Goal: Task Accomplishment & Management: Use online tool/utility

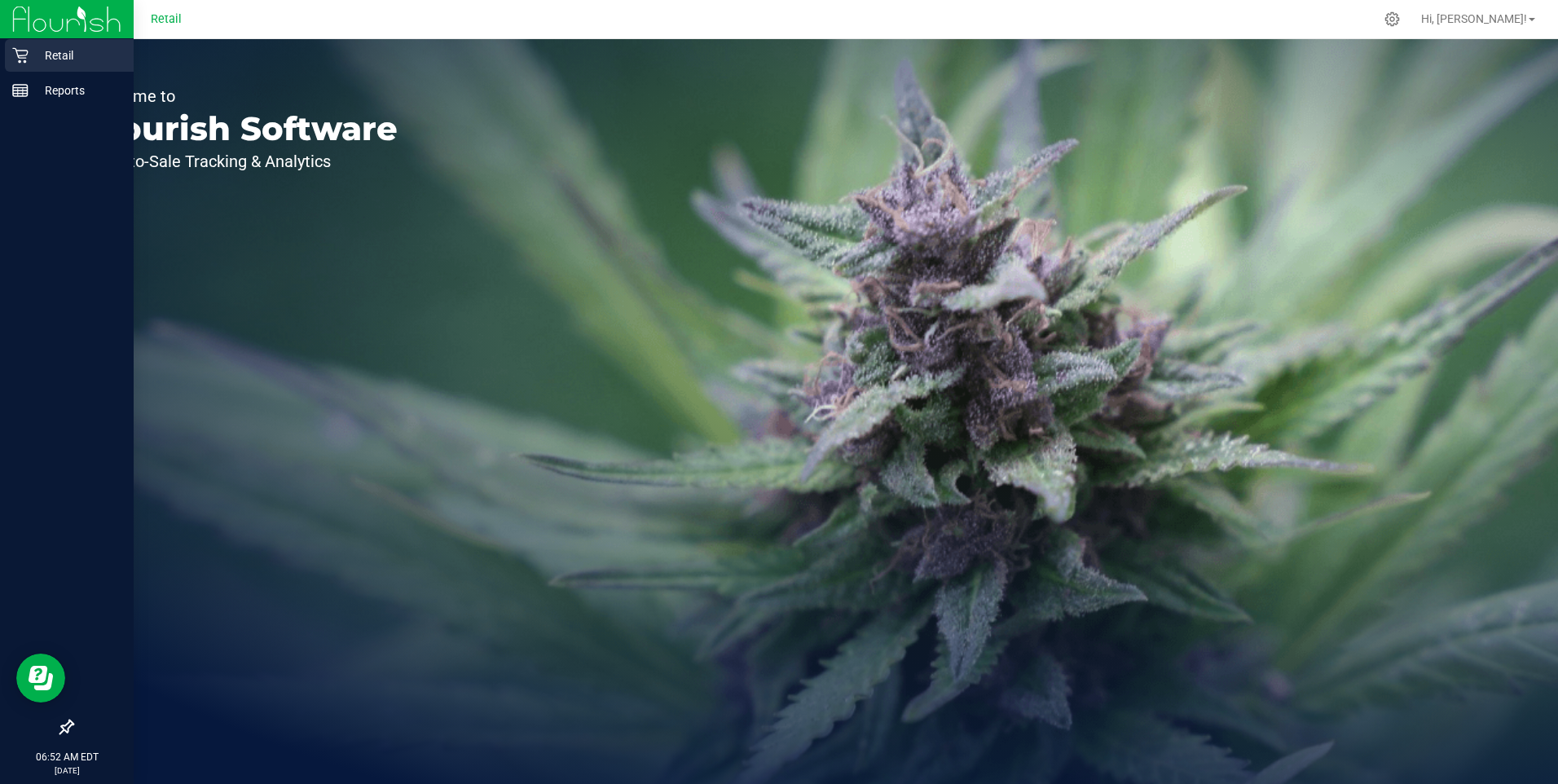
click at [70, 57] on p "Retail" at bounding box center [77, 55] width 98 height 20
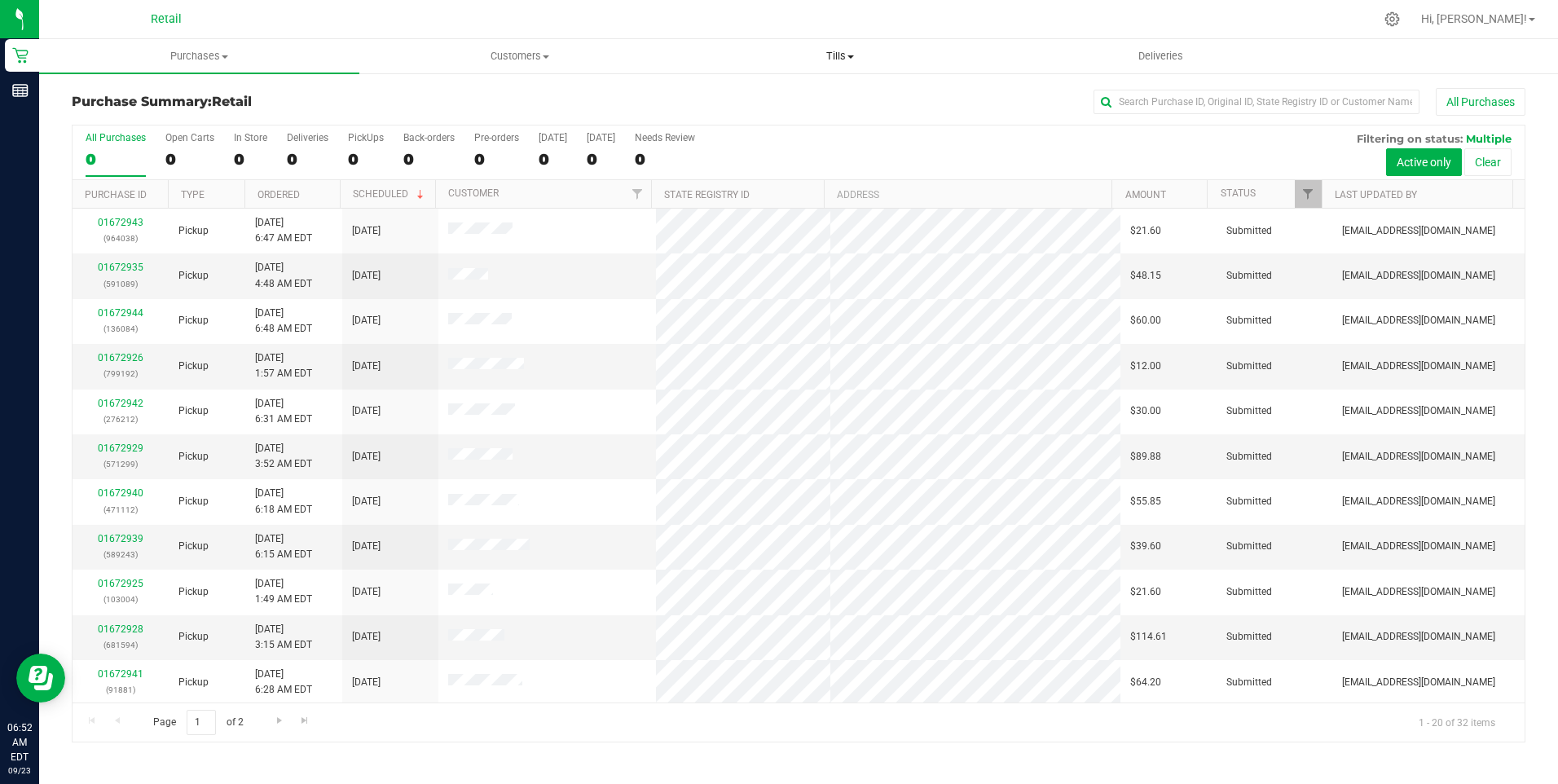
drag, startPoint x: 844, startPoint y: 58, endPoint x: 833, endPoint y: 59, distance: 11.0
click at [782, 58] on span "Tills" at bounding box center [840, 57] width 319 height 15
click at [735, 98] on span "Manage tills" at bounding box center [735, 98] width 110 height 14
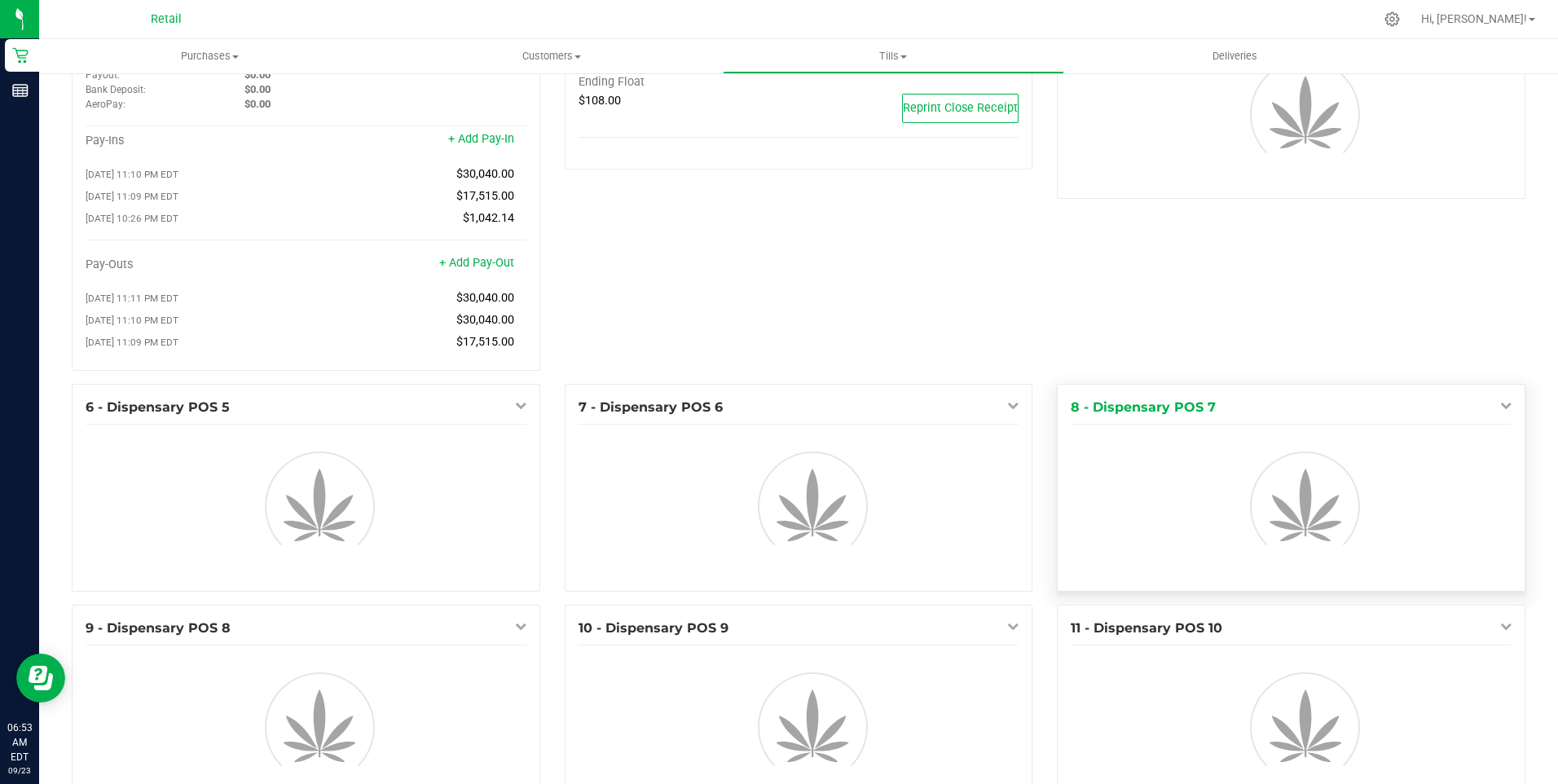
scroll to position [163, 0]
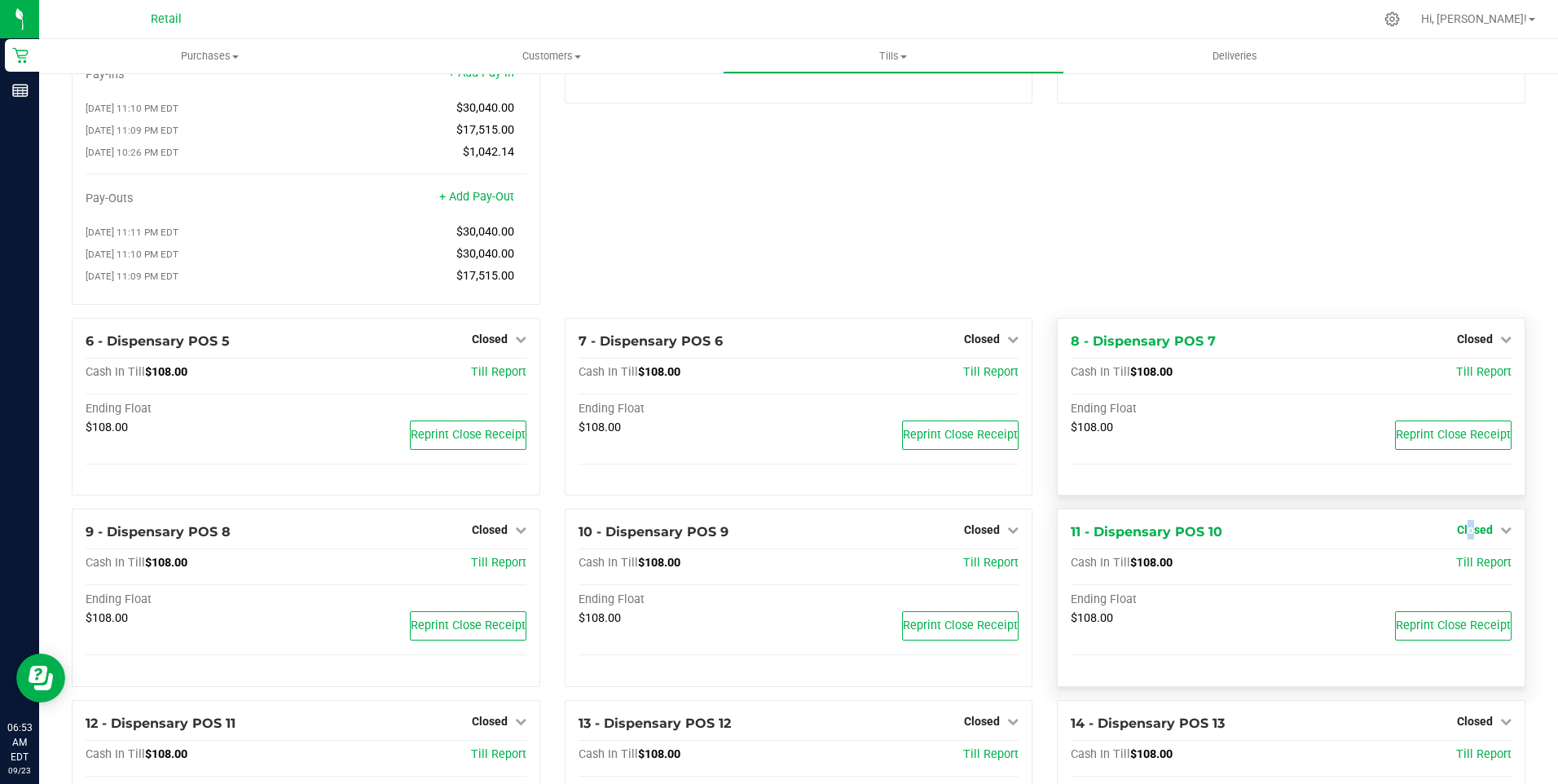
click at [782, 536] on span "Closed" at bounding box center [1474, 529] width 36 height 13
drag, startPoint x: 1460, startPoint y: 540, endPoint x: 1462, endPoint y: 576, distance: 36.1
click at [782, 570] on link "Open Till" at bounding box center [1474, 564] width 43 height 13
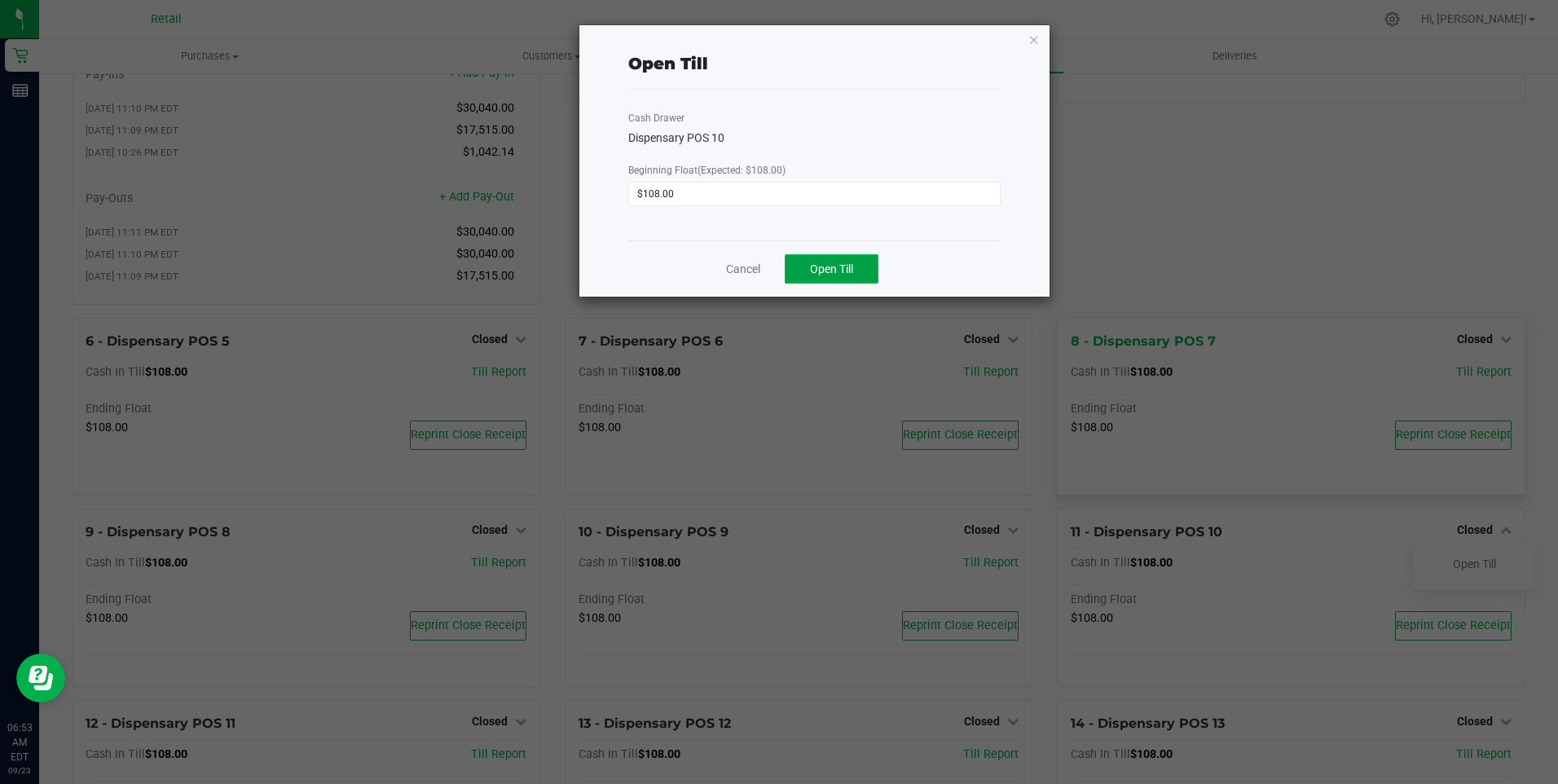
click at [782, 268] on span "Open Till" at bounding box center [831, 268] width 43 height 13
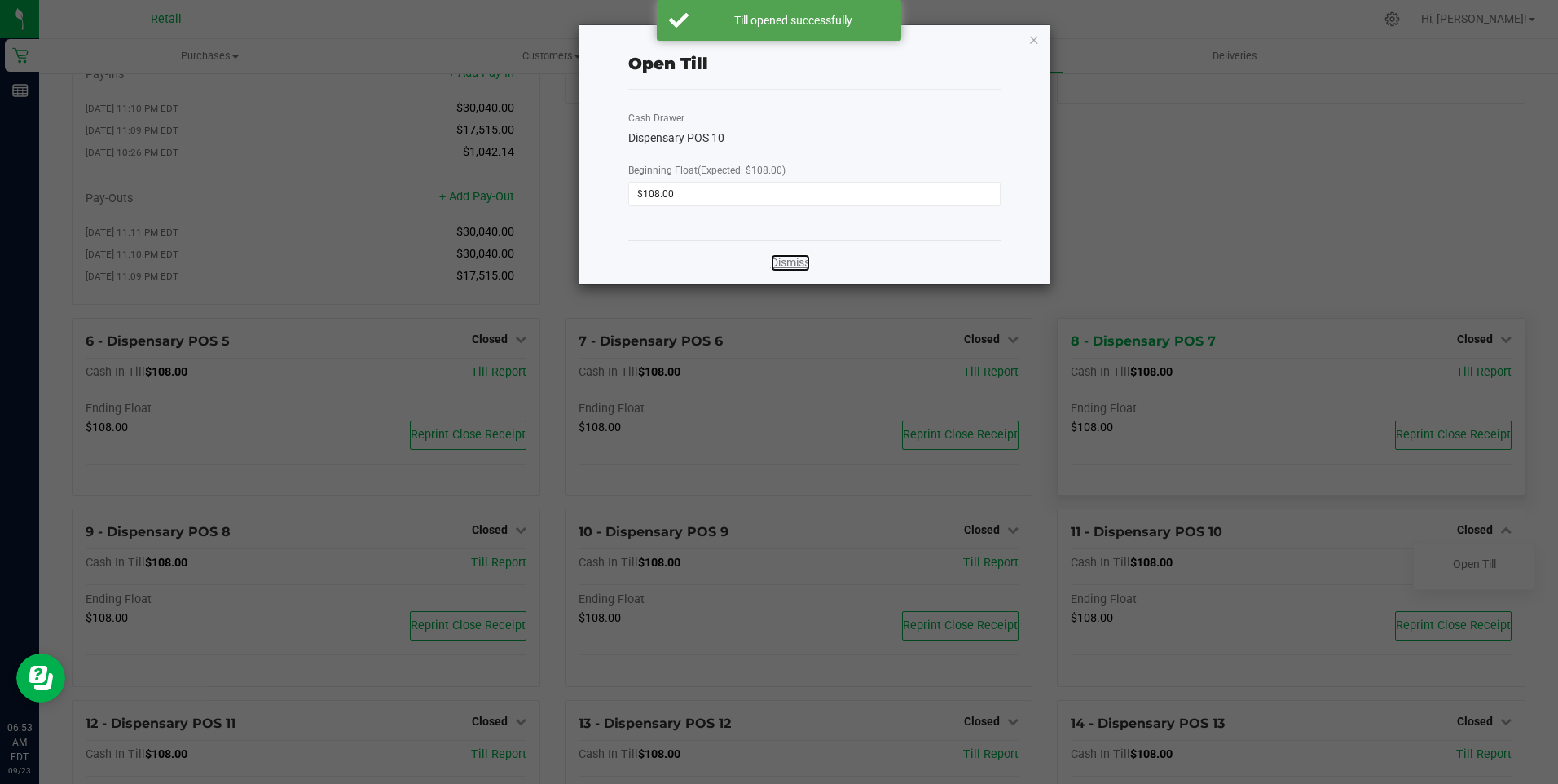
click at [782, 268] on link "Dismiss" at bounding box center [791, 263] width 39 height 17
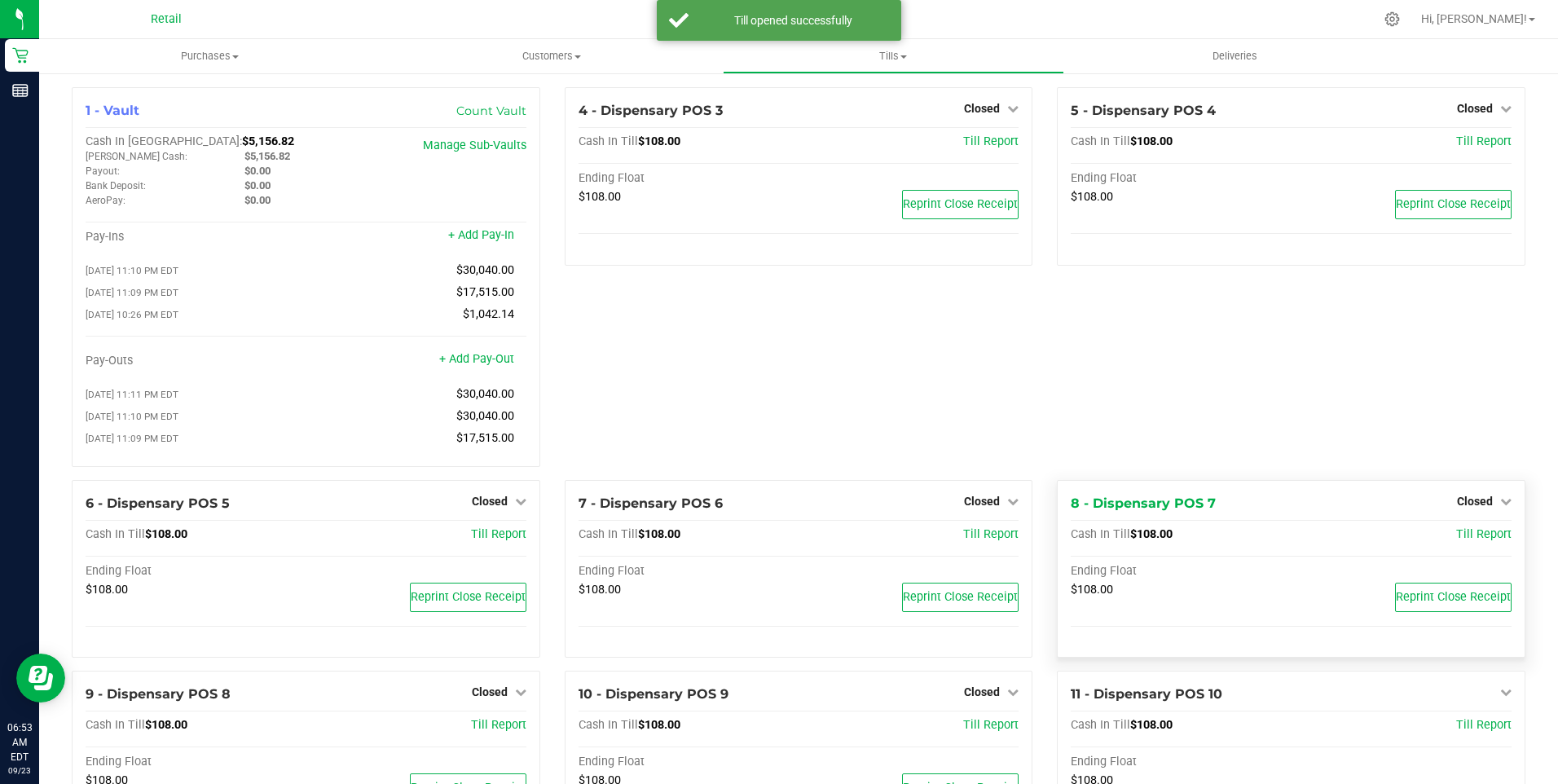
scroll to position [0, 0]
click at [782, 108] on span "Closed" at bounding box center [1474, 110] width 36 height 13
click at [782, 139] on link "Open Till" at bounding box center [1474, 143] width 43 height 13
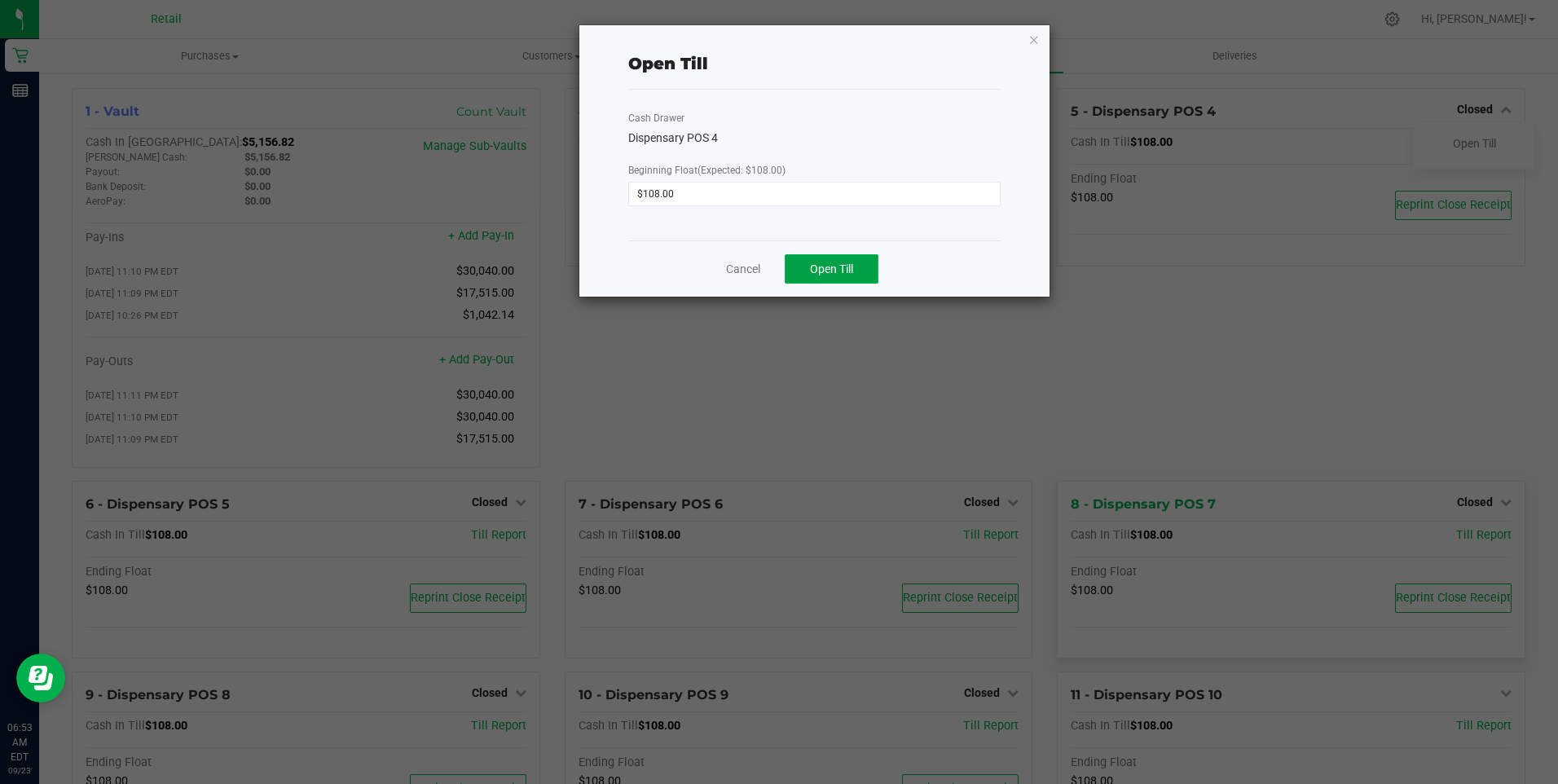
click at [782, 268] on span "Open Till" at bounding box center [831, 268] width 43 height 13
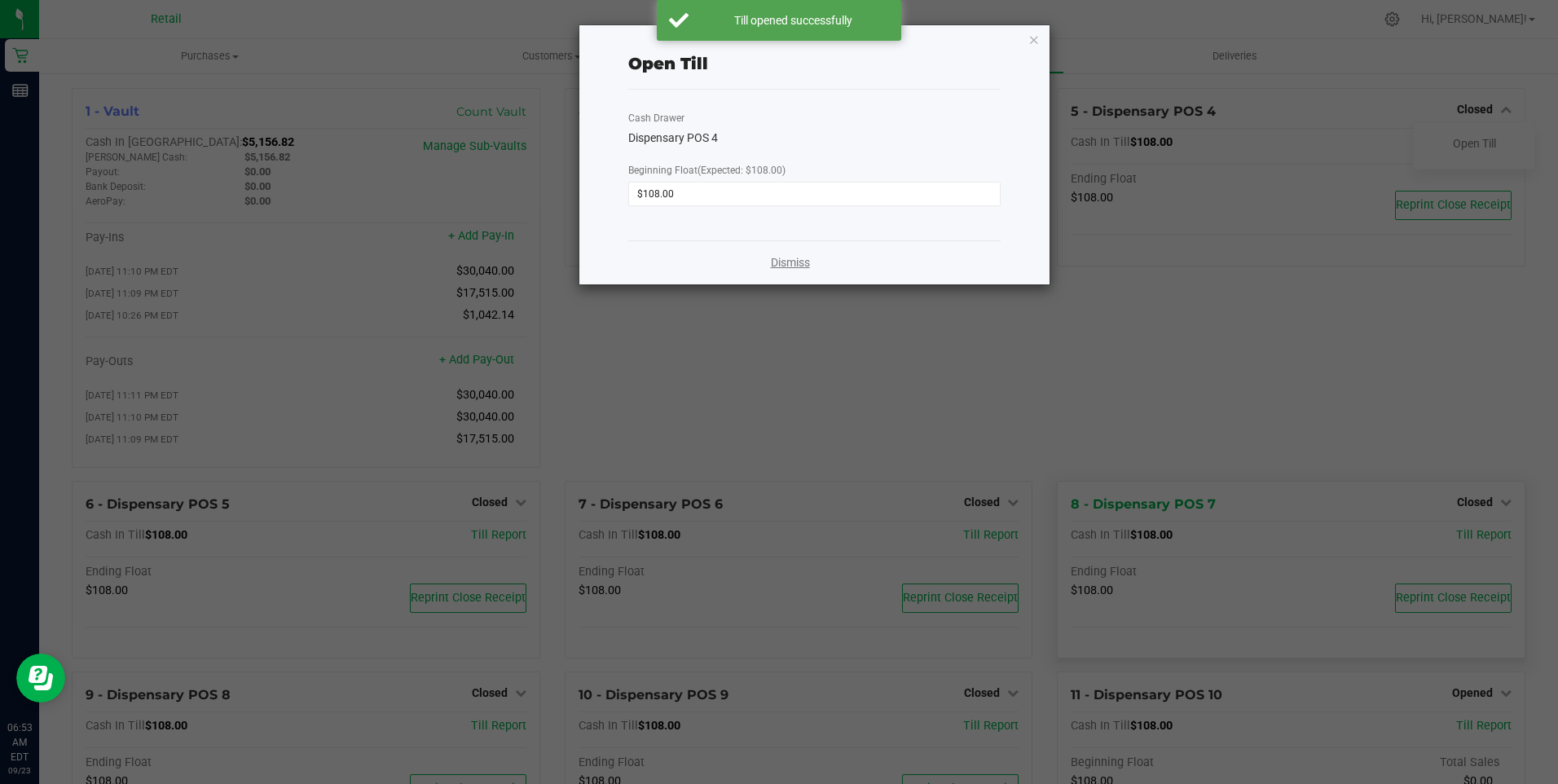
click at [782, 263] on link "Dismiss" at bounding box center [791, 263] width 39 height 17
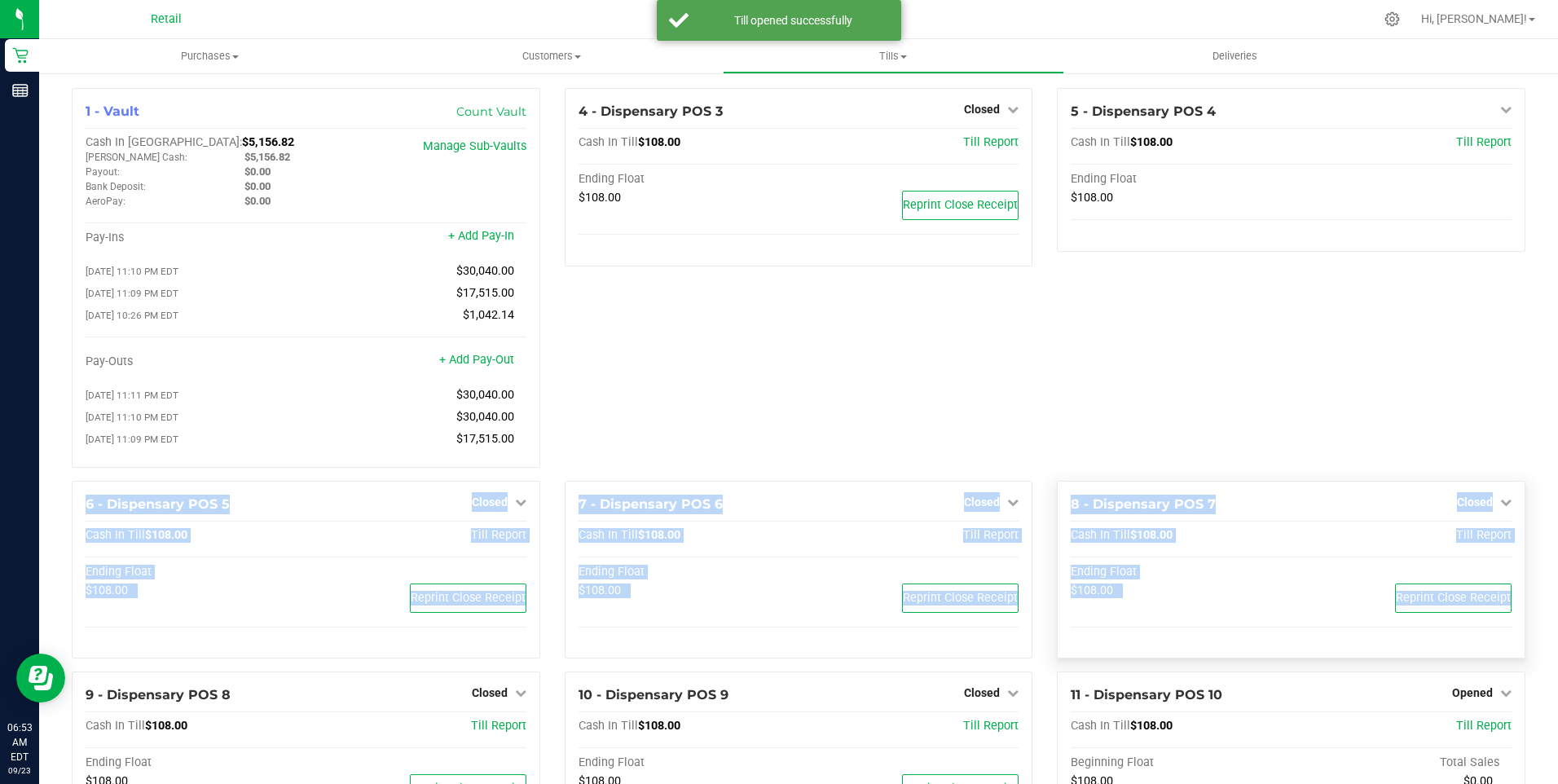
drag, startPoint x: 1480, startPoint y: 585, endPoint x: 1229, endPoint y: 490, distance: 268.4
click at [782, 503] on span "Closed" at bounding box center [1474, 502] width 36 height 13
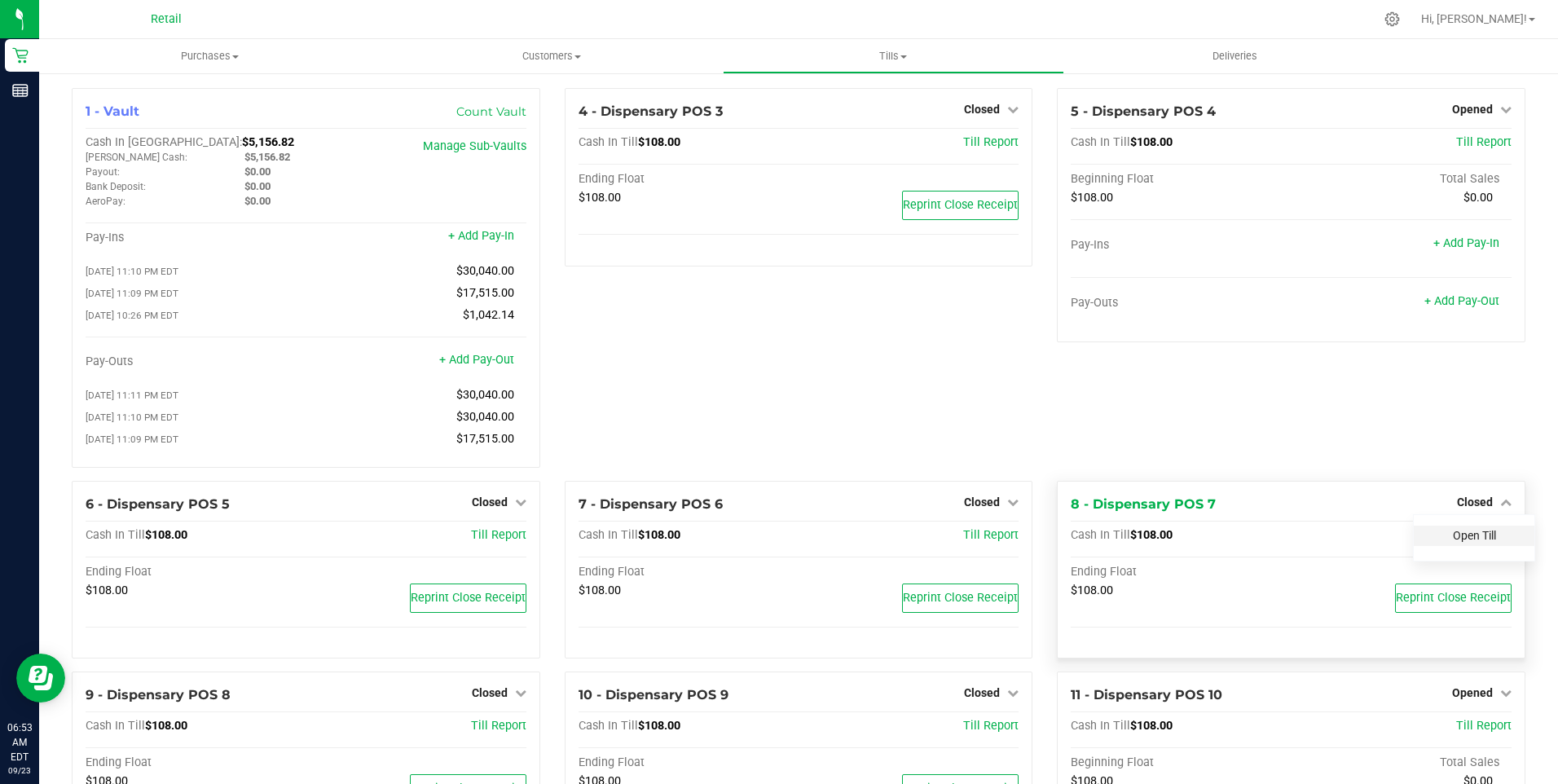
click at [782, 539] on link "Open Till" at bounding box center [1474, 535] width 43 height 13
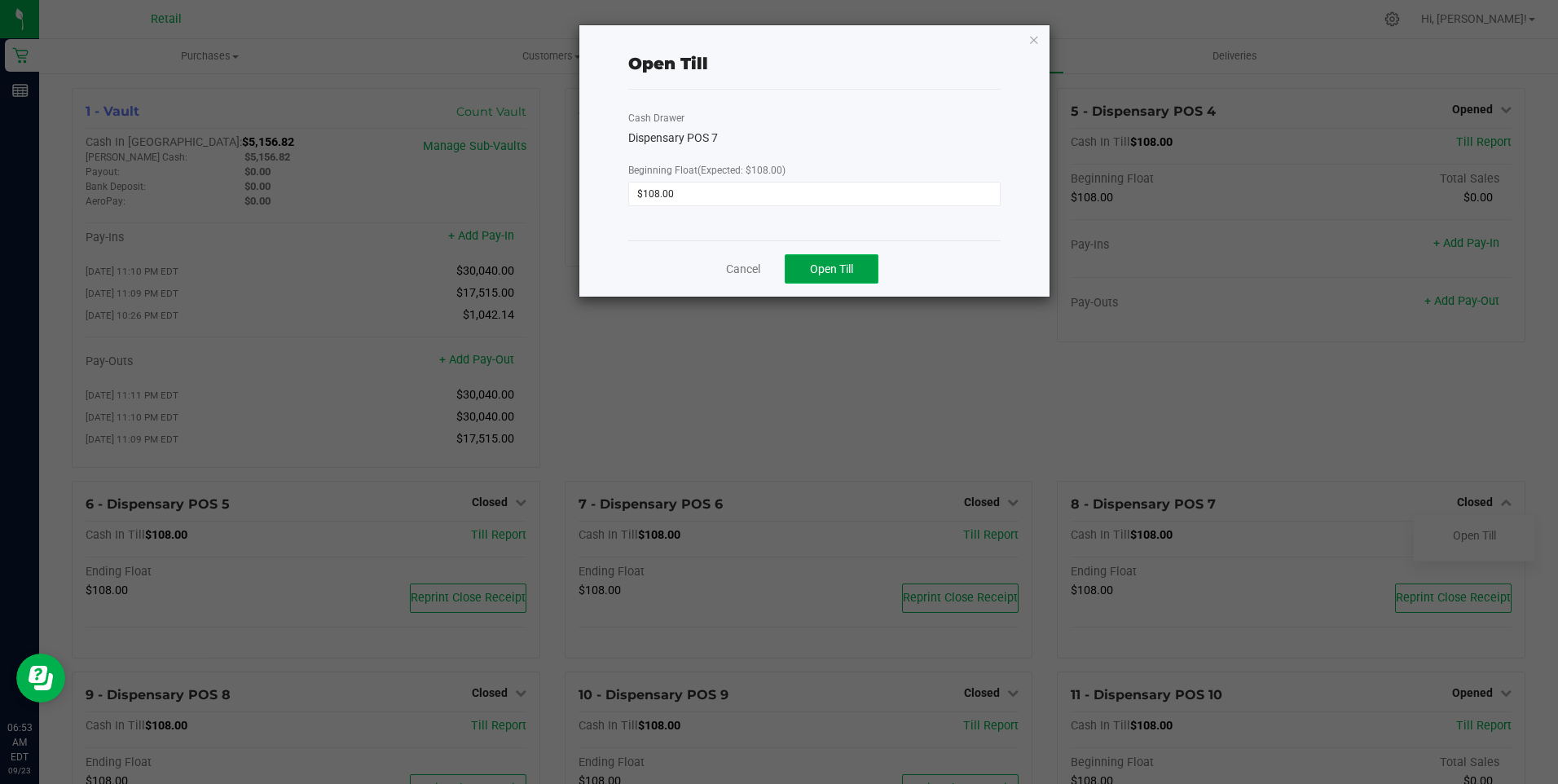
click at [782, 274] on span "Open Till" at bounding box center [831, 268] width 43 height 13
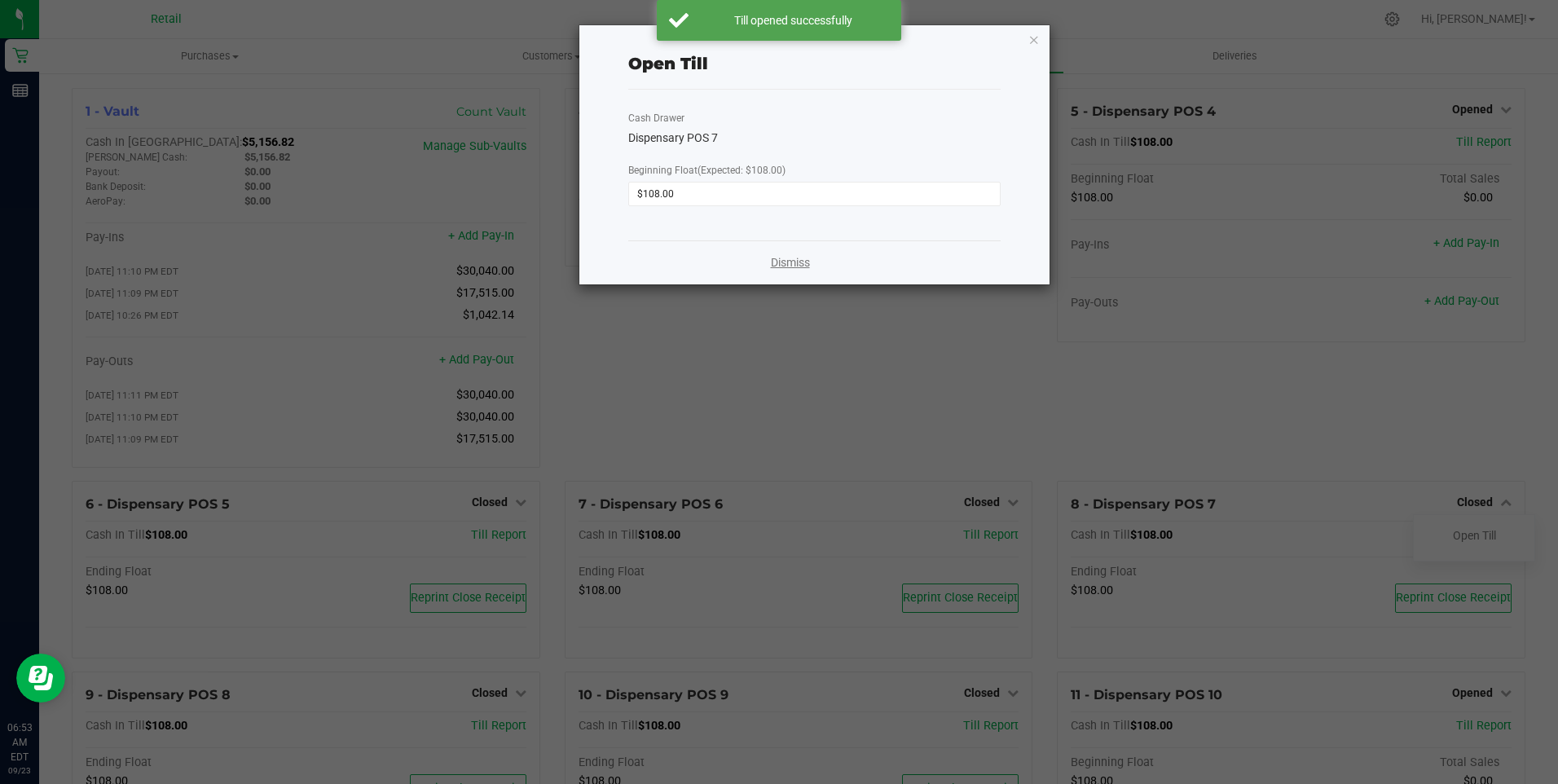
click at [782, 268] on link "Dismiss" at bounding box center [791, 263] width 39 height 17
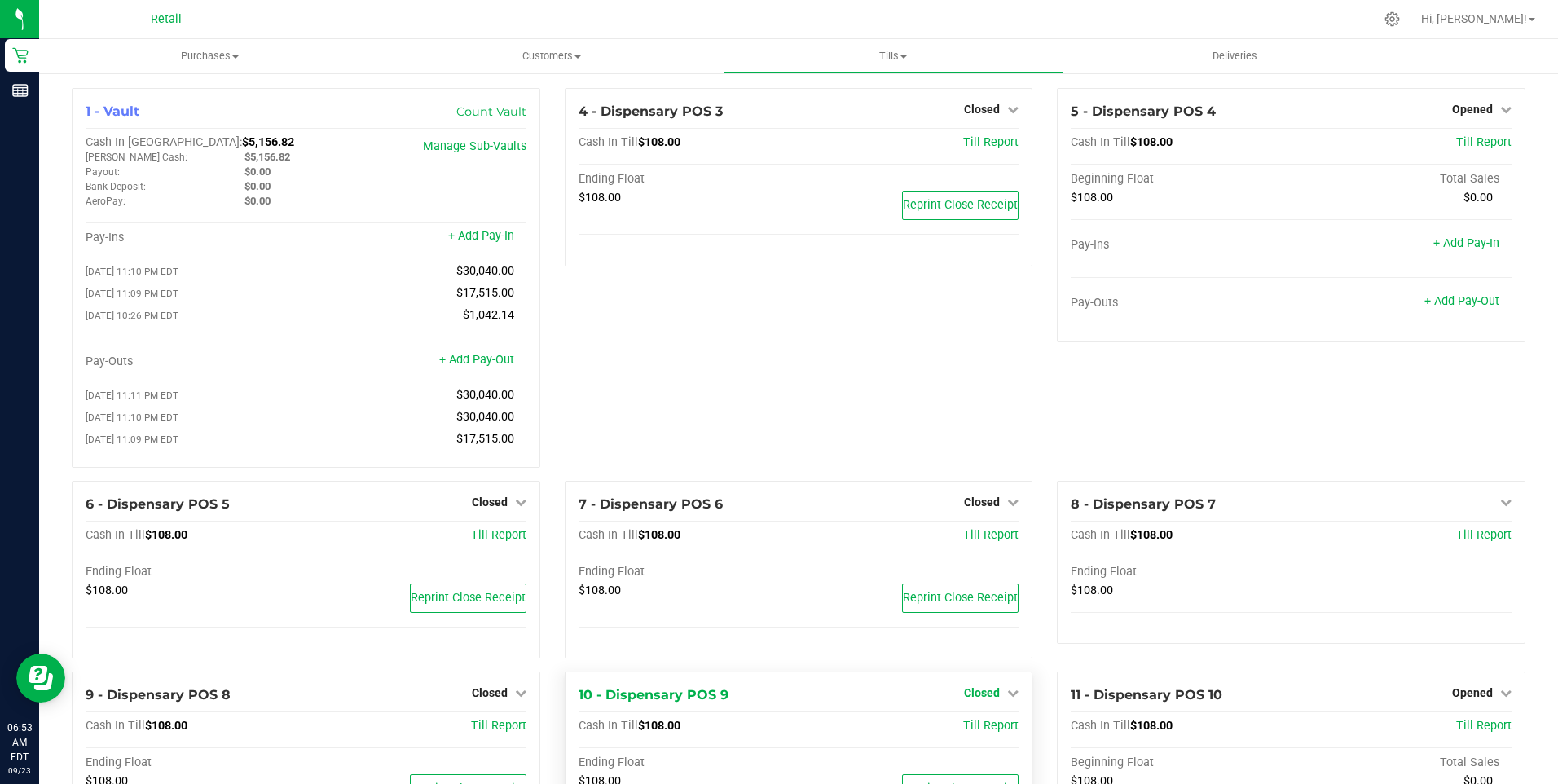
click at [782, 699] on span "Closed" at bounding box center [982, 693] width 36 height 13
click at [782, 733] on link "Open Till" at bounding box center [981, 726] width 43 height 13
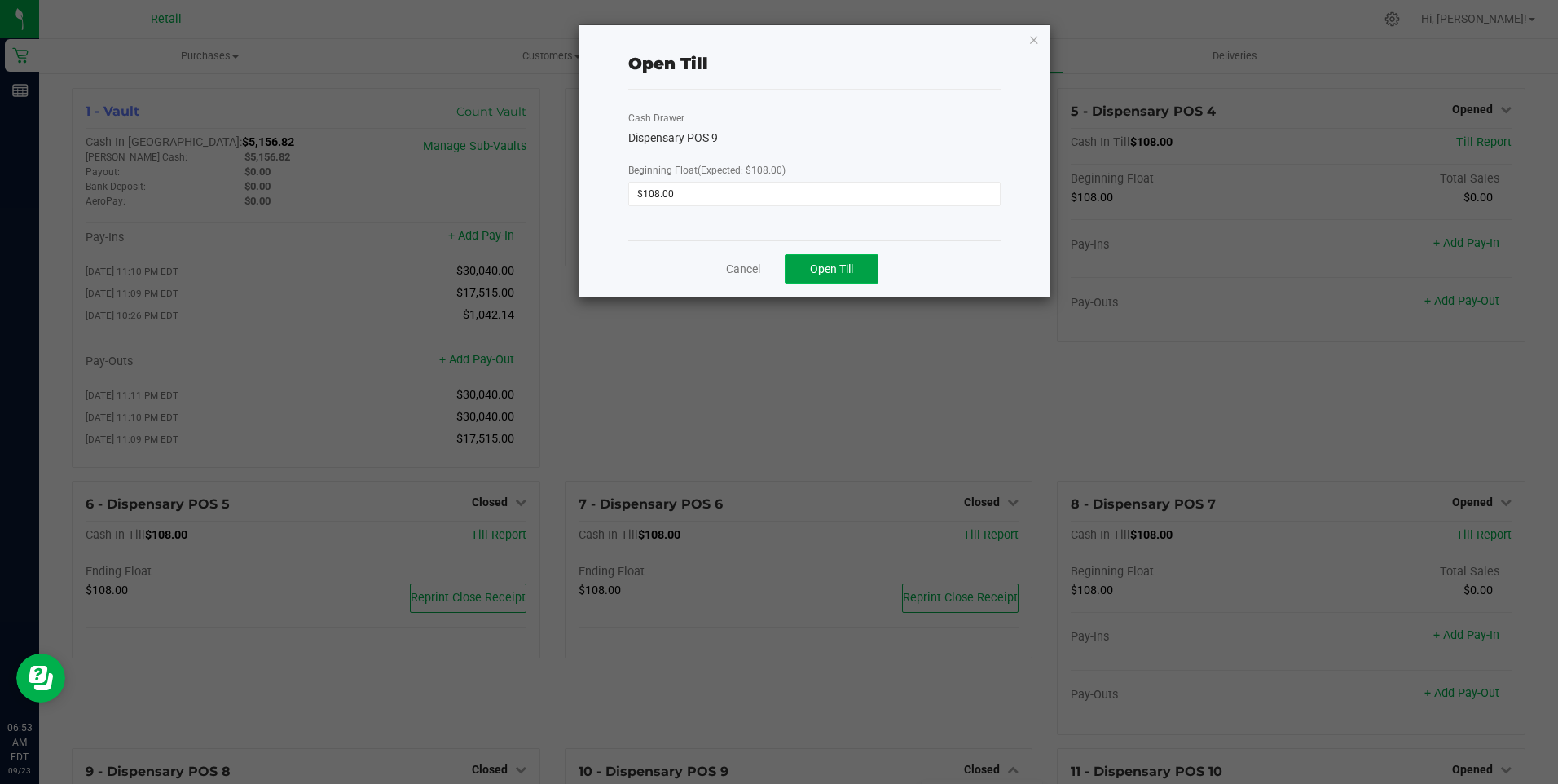
click at [782, 278] on button "Open Till" at bounding box center [831, 269] width 94 height 30
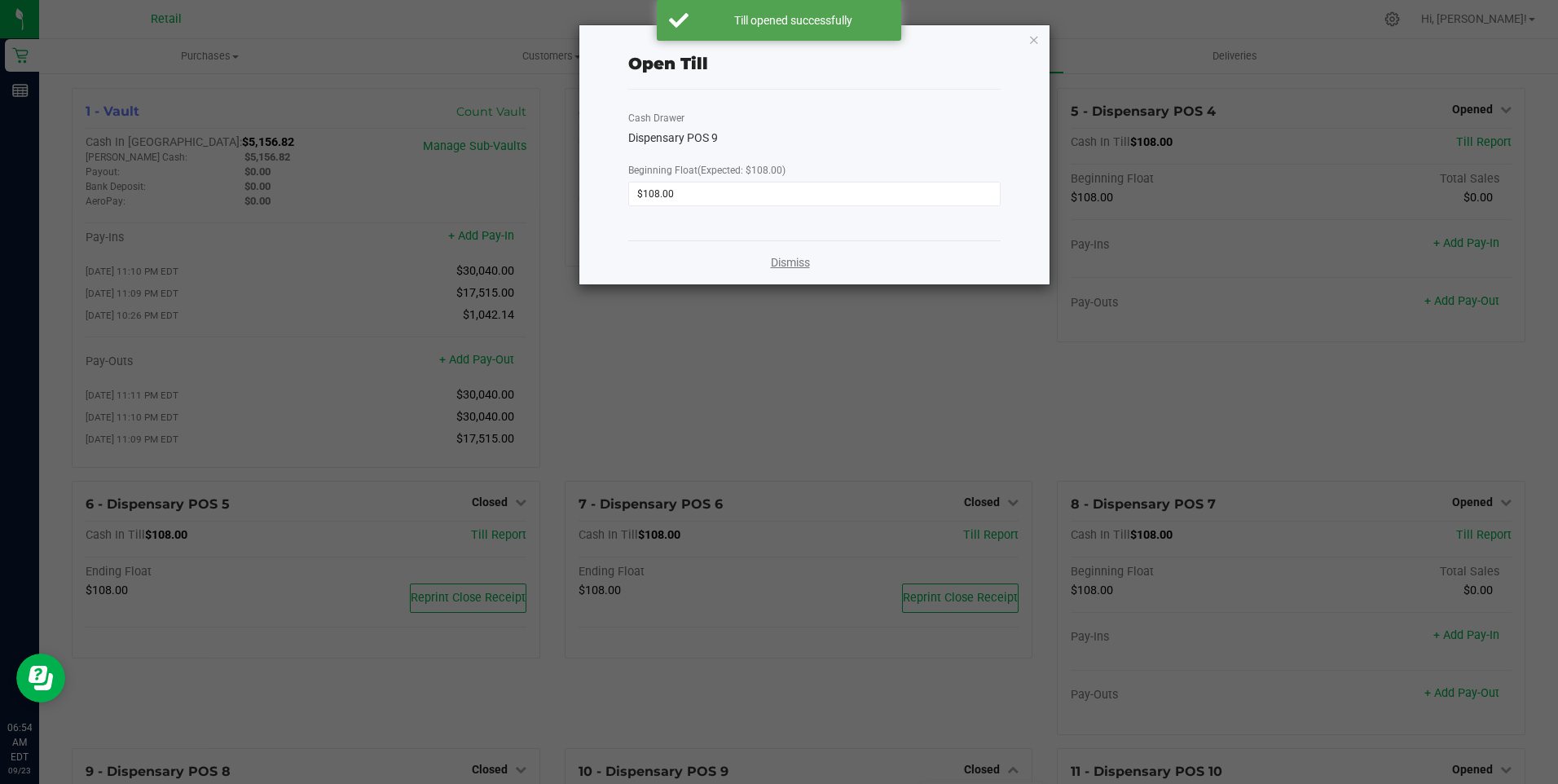
click at [782, 262] on link "Dismiss" at bounding box center [791, 263] width 39 height 17
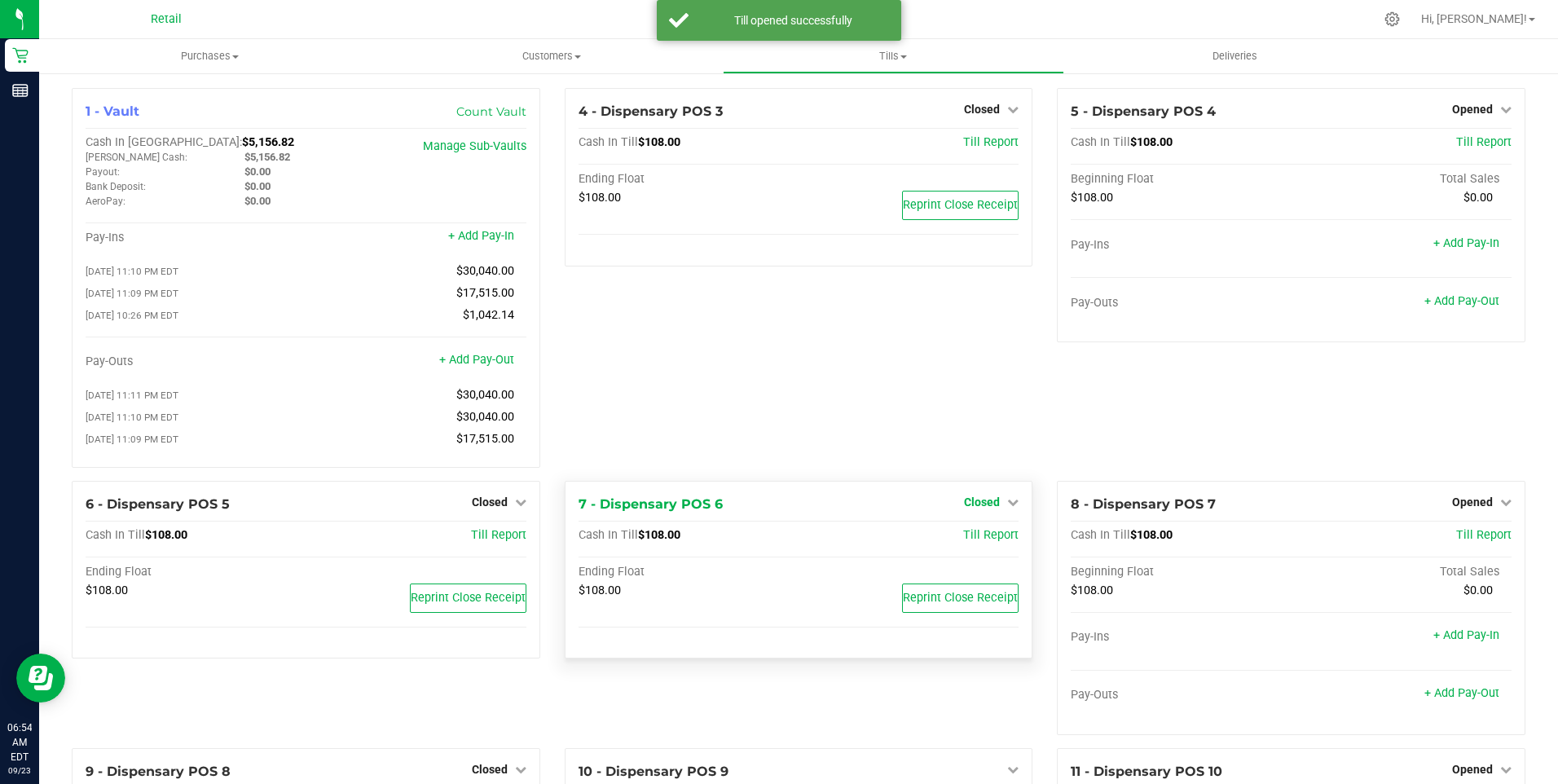
click at [782, 506] on span "Closed" at bounding box center [982, 502] width 36 height 13
click at [782, 542] on link "Open Till" at bounding box center [981, 535] width 43 height 13
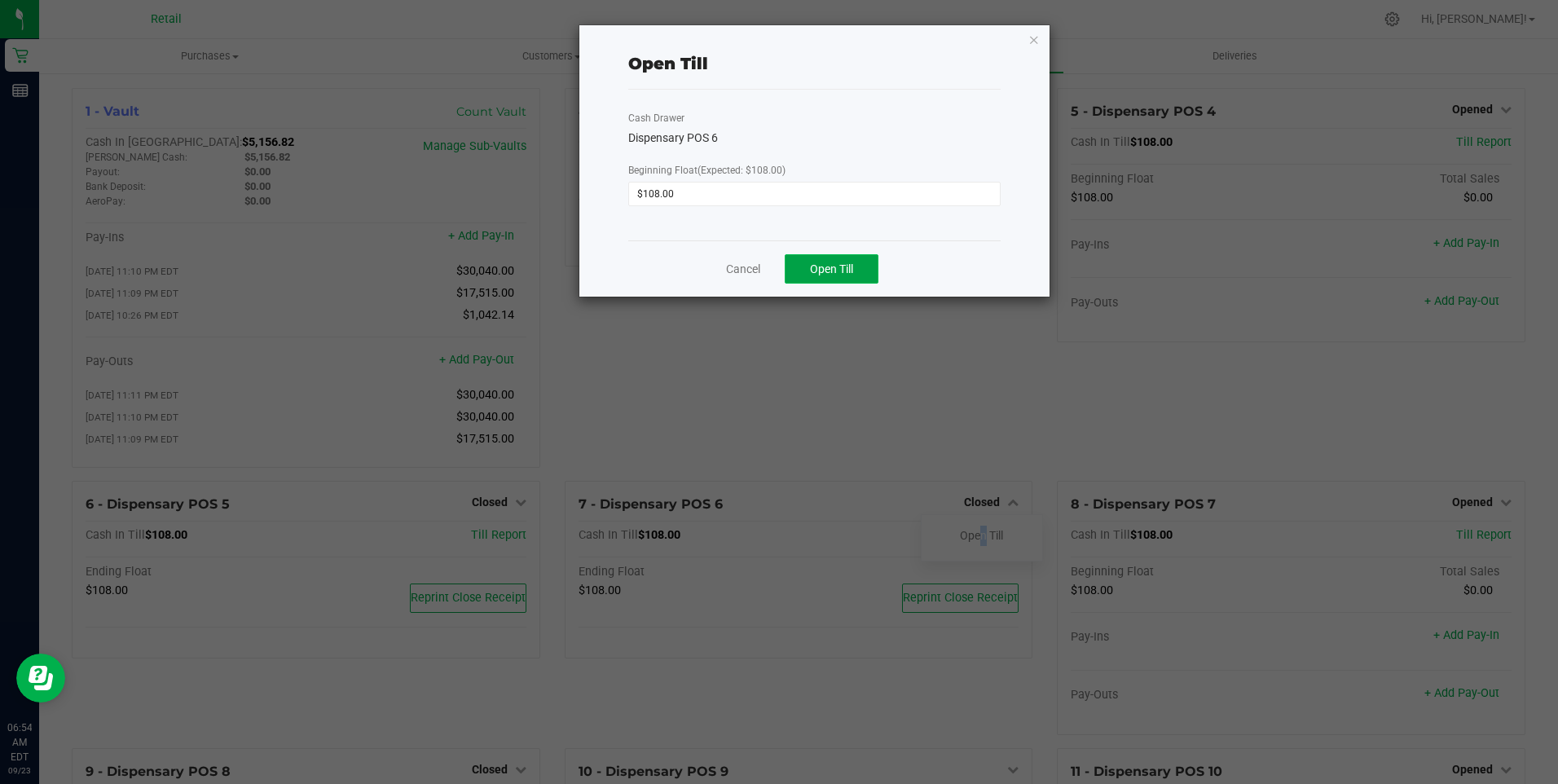
click at [782, 266] on span "Open Till" at bounding box center [831, 268] width 43 height 13
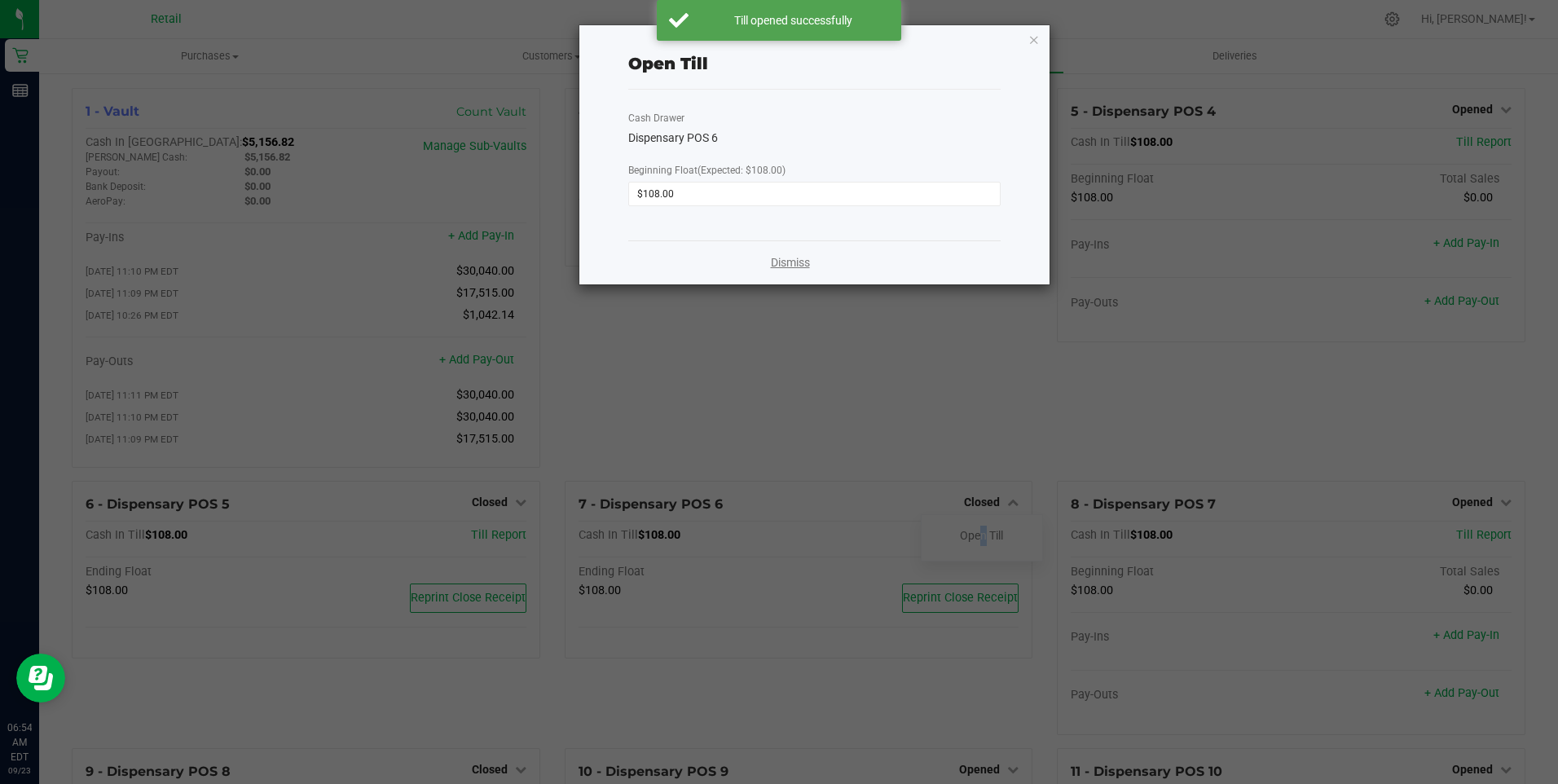
click at [782, 266] on link "Dismiss" at bounding box center [791, 263] width 39 height 17
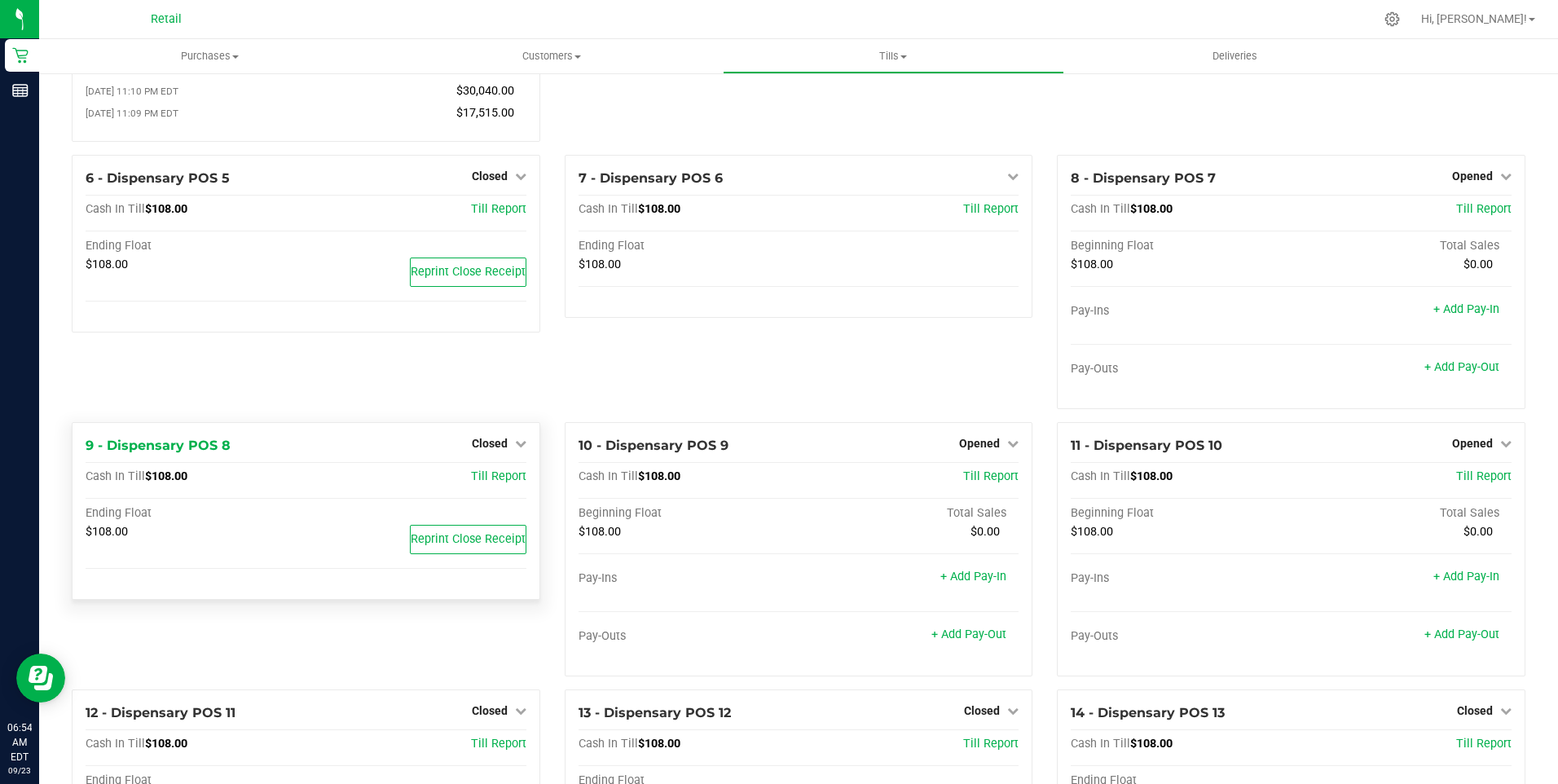
scroll to position [408, 0]
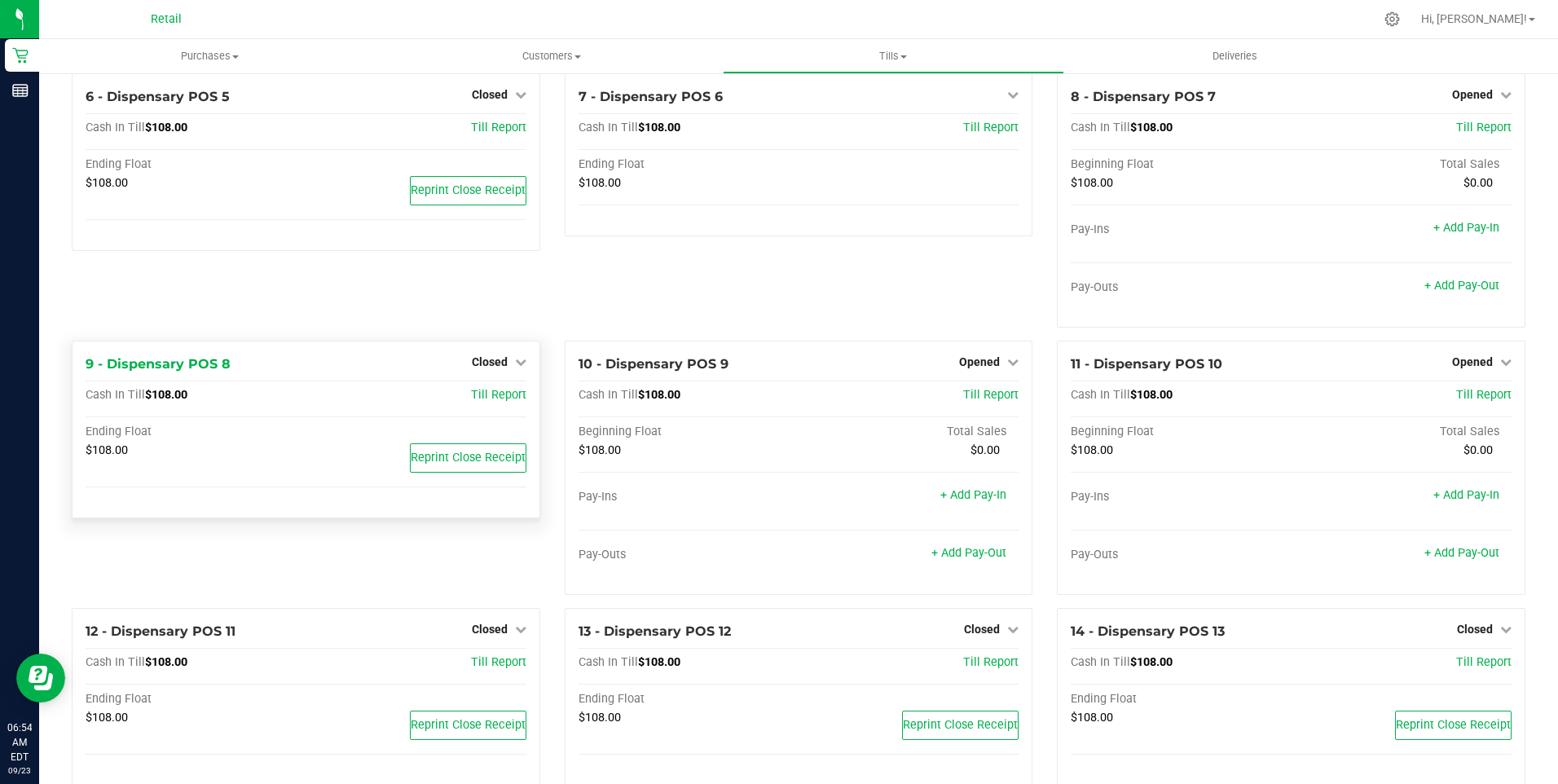
drag, startPoint x: 520, startPoint y: 366, endPoint x: 521, endPoint y: 350, distance: 16.0
click at [520, 361] on div "Closed" at bounding box center [499, 361] width 55 height 20
click at [491, 101] on span "Closed" at bounding box center [490, 95] width 36 height 13
click at [489, 131] on link "Open Till" at bounding box center [490, 128] width 43 height 13
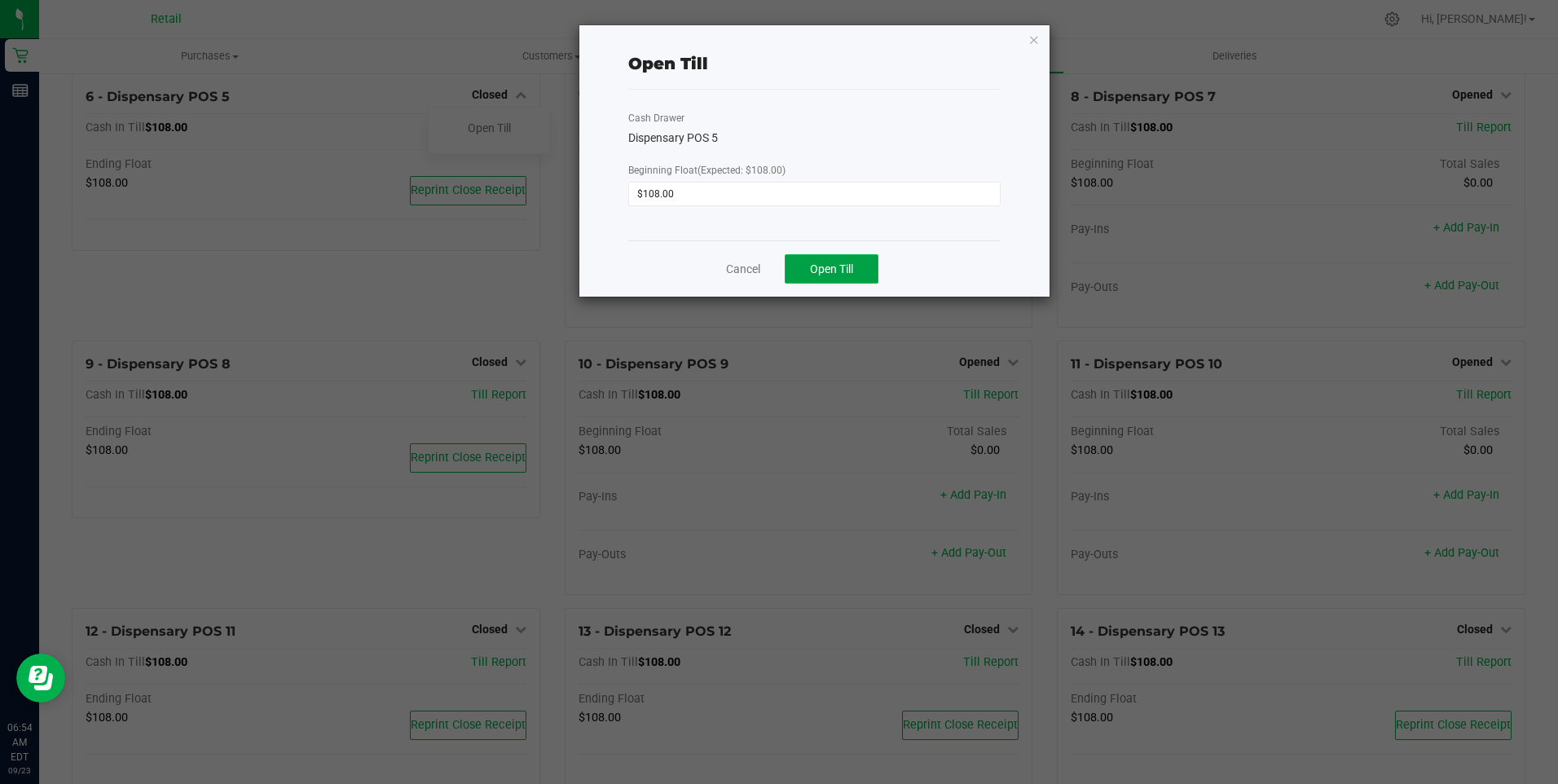
click at [782, 266] on button "Open Till" at bounding box center [831, 269] width 94 height 30
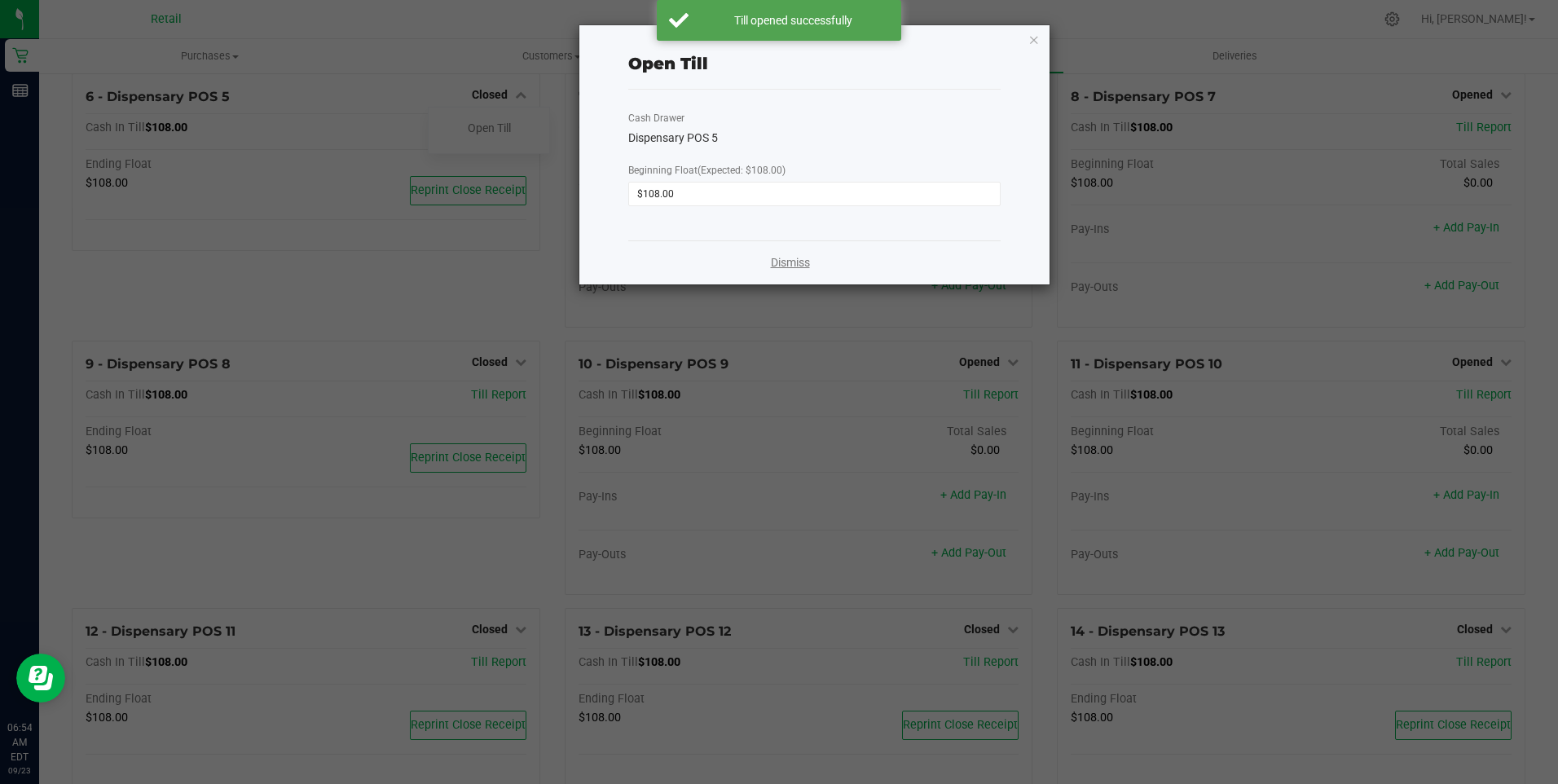
click at [782, 261] on link "Dismiss" at bounding box center [791, 263] width 39 height 17
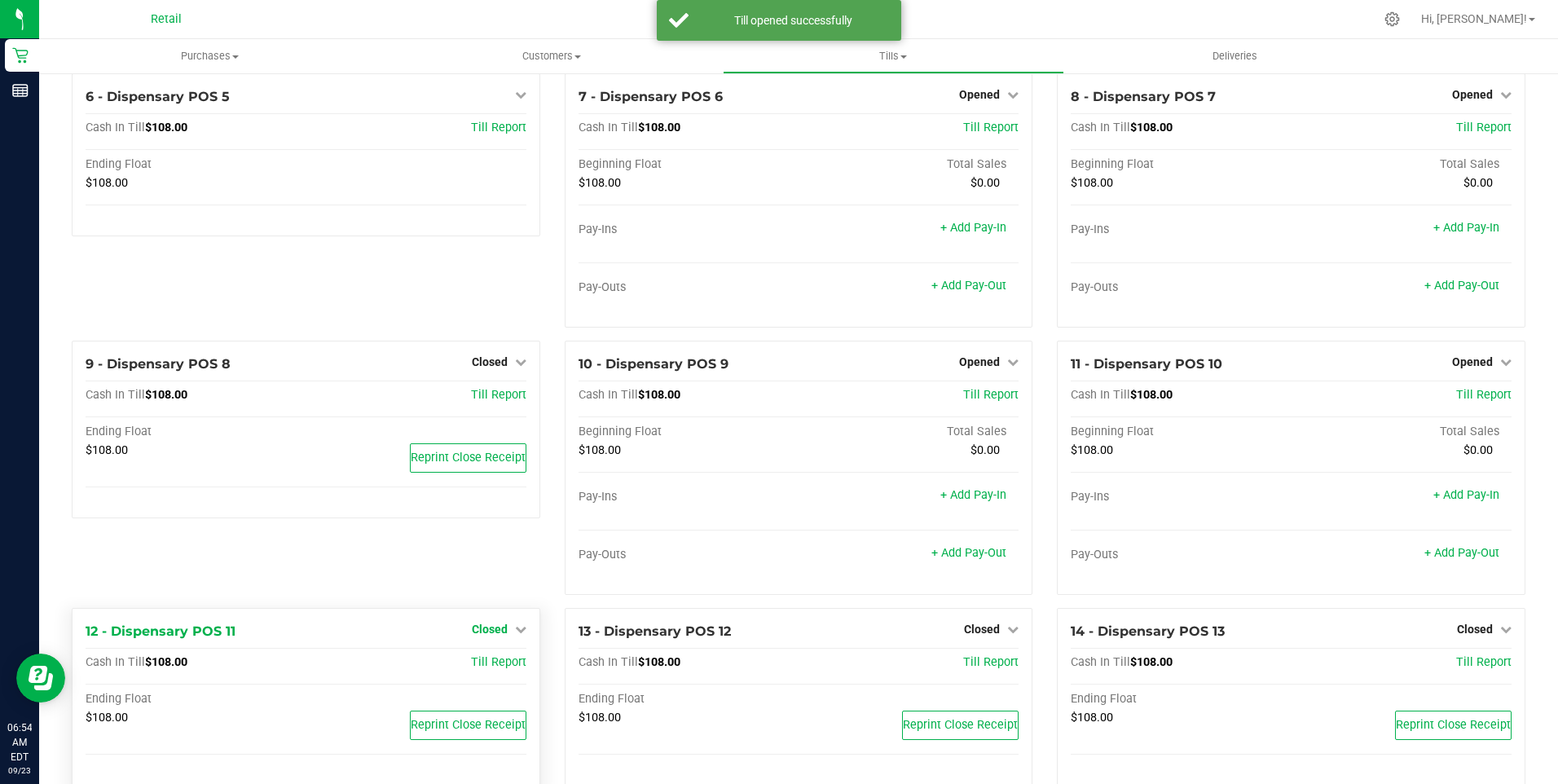
click at [493, 635] on span "Closed" at bounding box center [490, 629] width 36 height 13
click at [509, 672] on div "Open Till" at bounding box center [489, 663] width 121 height 20
click at [499, 662] on div "Open Till" at bounding box center [489, 663] width 121 height 20
click at [499, 669] on link "Open Till" at bounding box center [490, 662] width 43 height 13
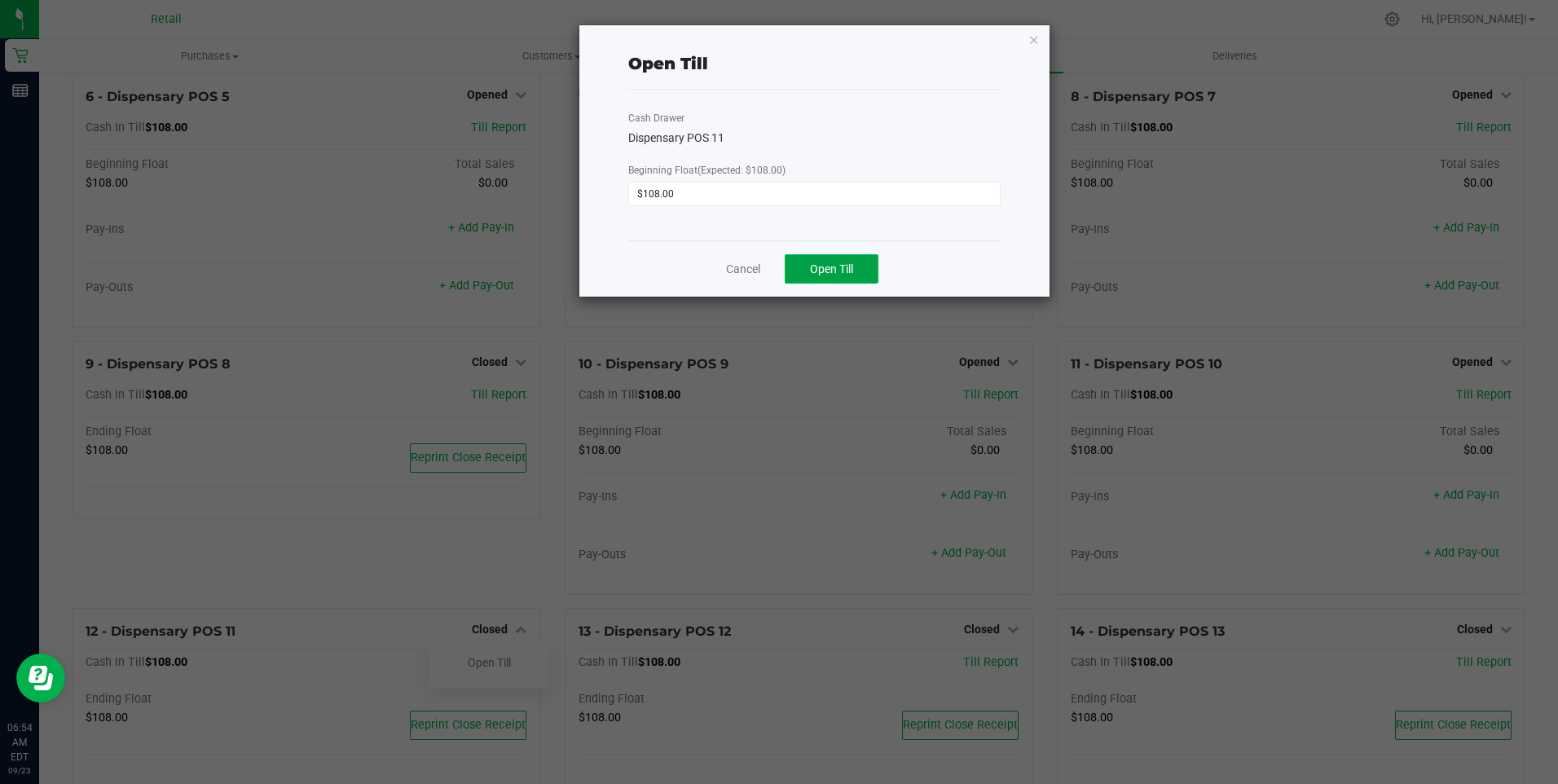
click at [782, 269] on span "Open Till" at bounding box center [831, 268] width 43 height 13
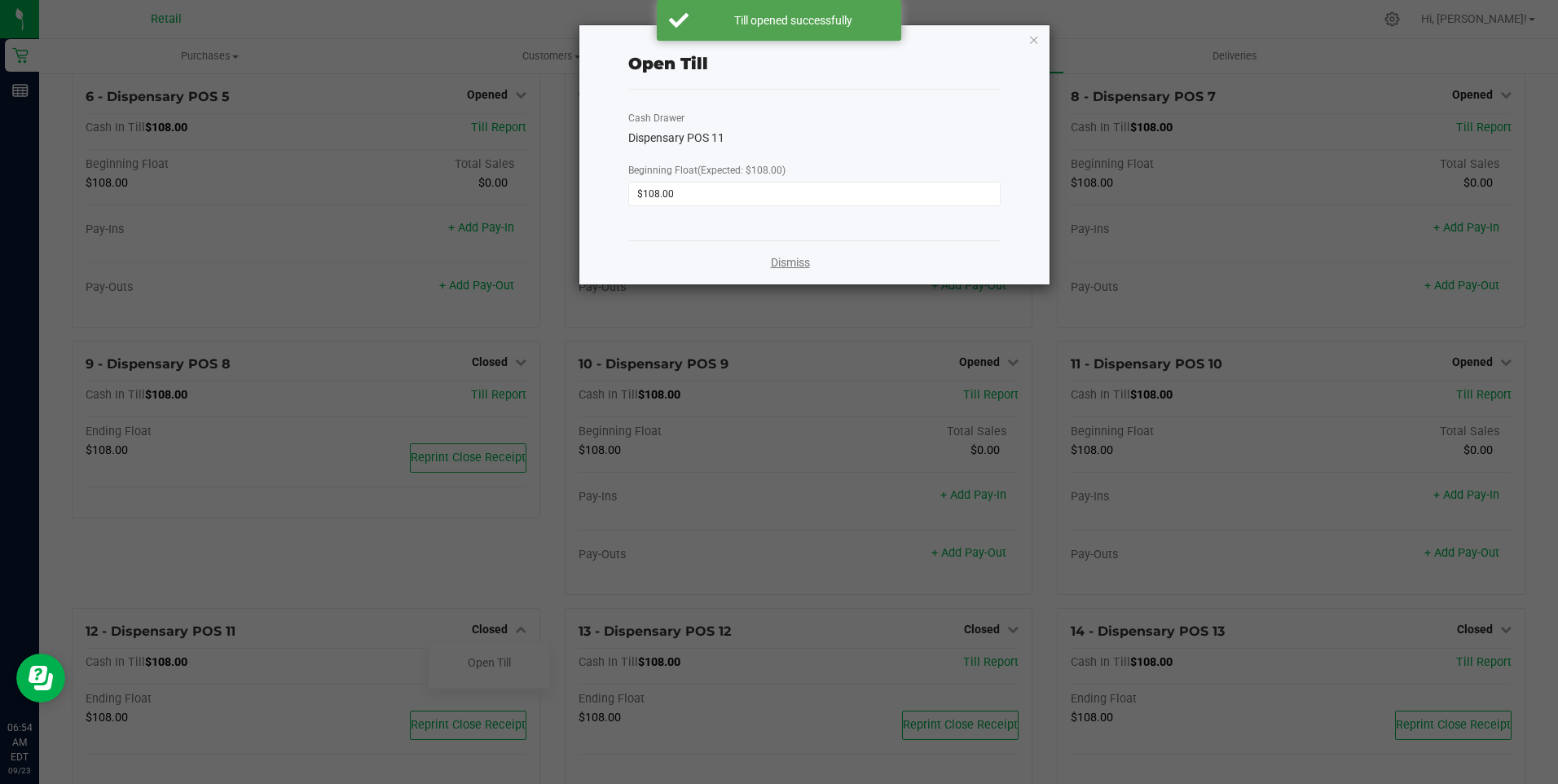
click at [782, 265] on link "Dismiss" at bounding box center [791, 263] width 39 height 17
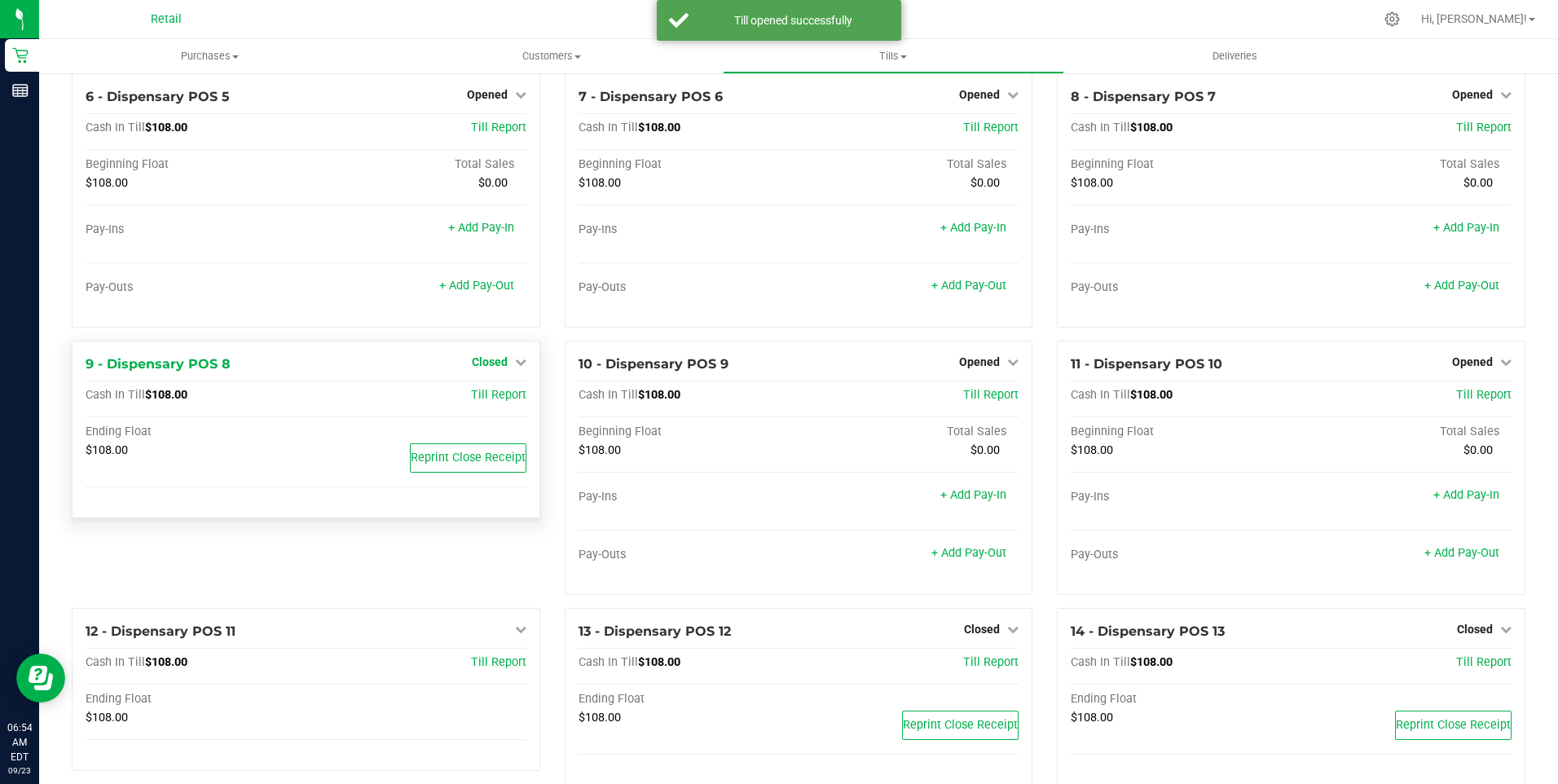
click at [491, 369] on span "Closed" at bounding box center [490, 361] width 36 height 13
click at [501, 406] on div "Open Till" at bounding box center [489, 396] width 121 height 20
drag, startPoint x: 501, startPoint y: 410, endPoint x: 491, endPoint y: 403, distance: 12.2
click at [491, 401] on link "Open Till" at bounding box center [490, 395] width 43 height 13
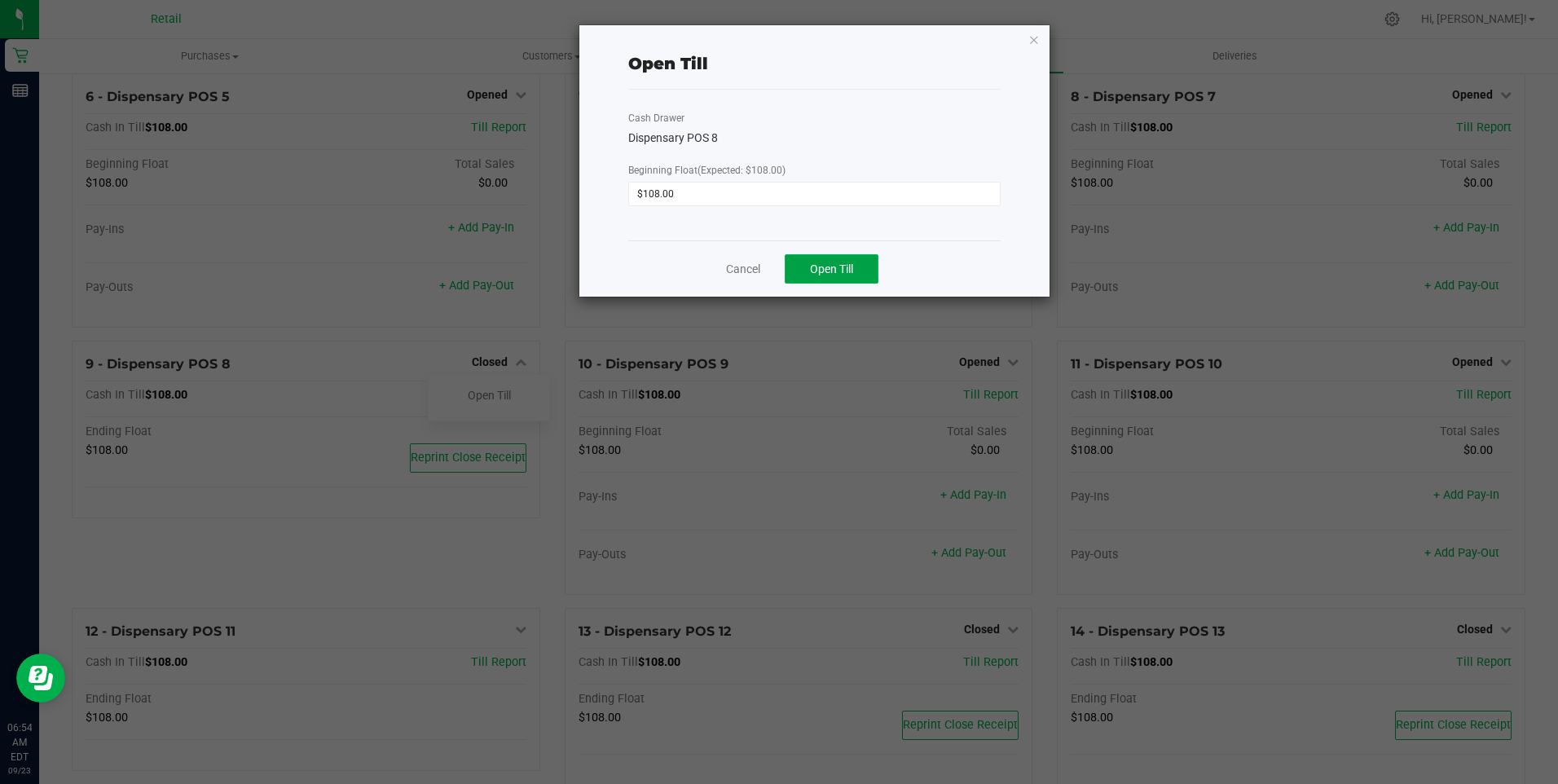
click at [782, 268] on button "Open Till" at bounding box center [831, 269] width 94 height 30
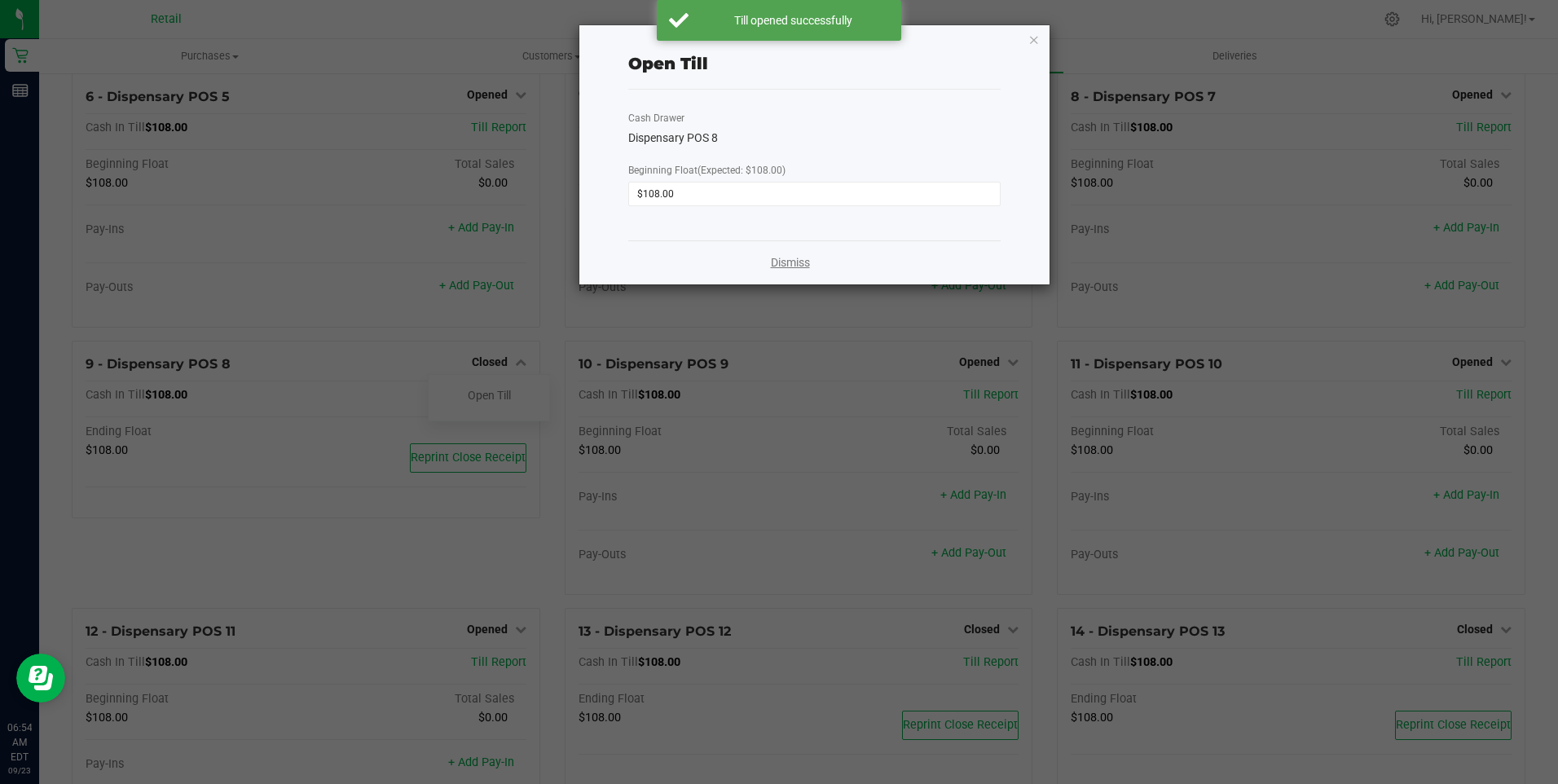
click at [782, 265] on link "Dismiss" at bounding box center [791, 263] width 39 height 17
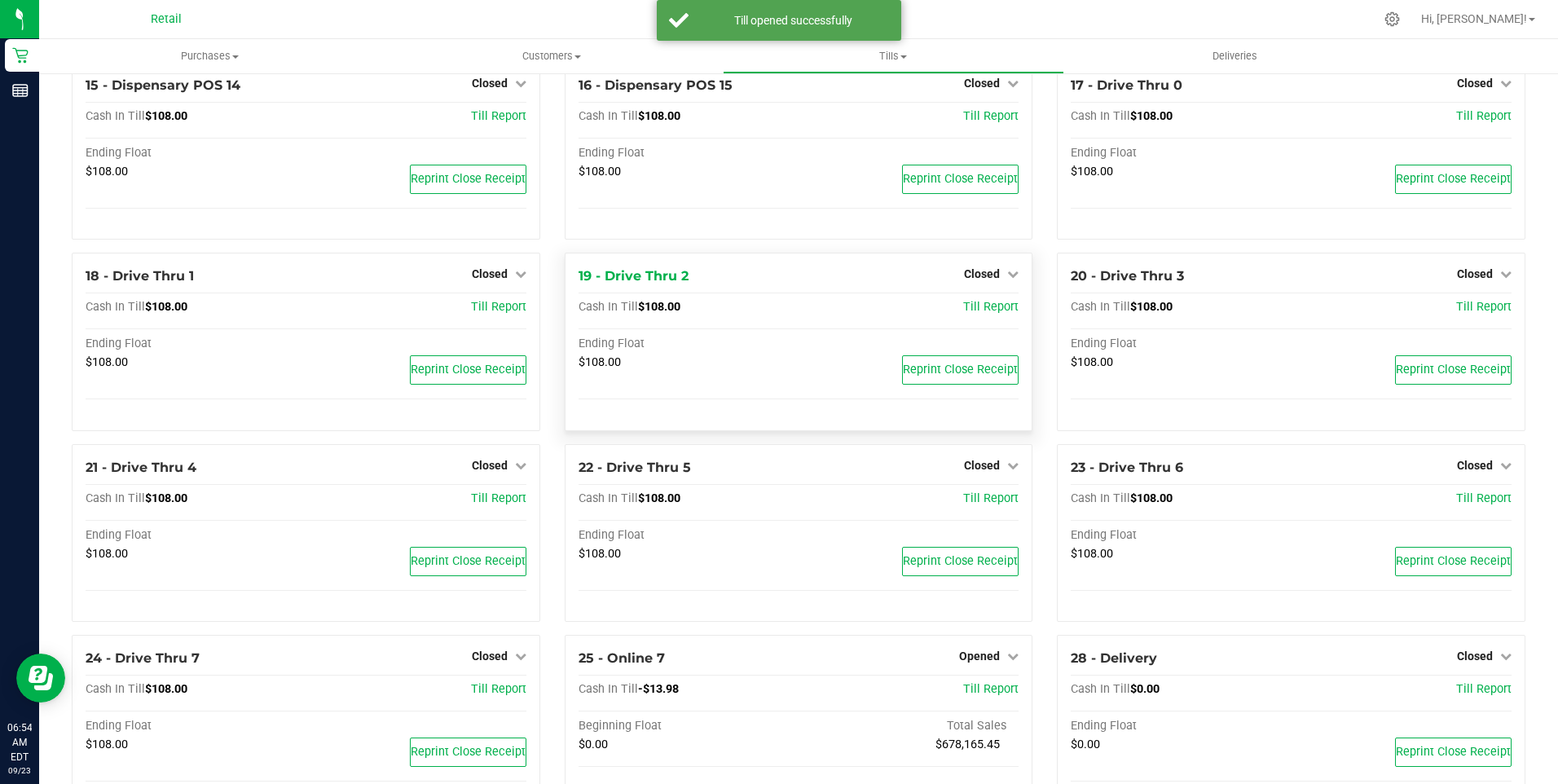
scroll to position [1222, 0]
click at [782, 660] on span "Closed" at bounding box center [1474, 654] width 36 height 13
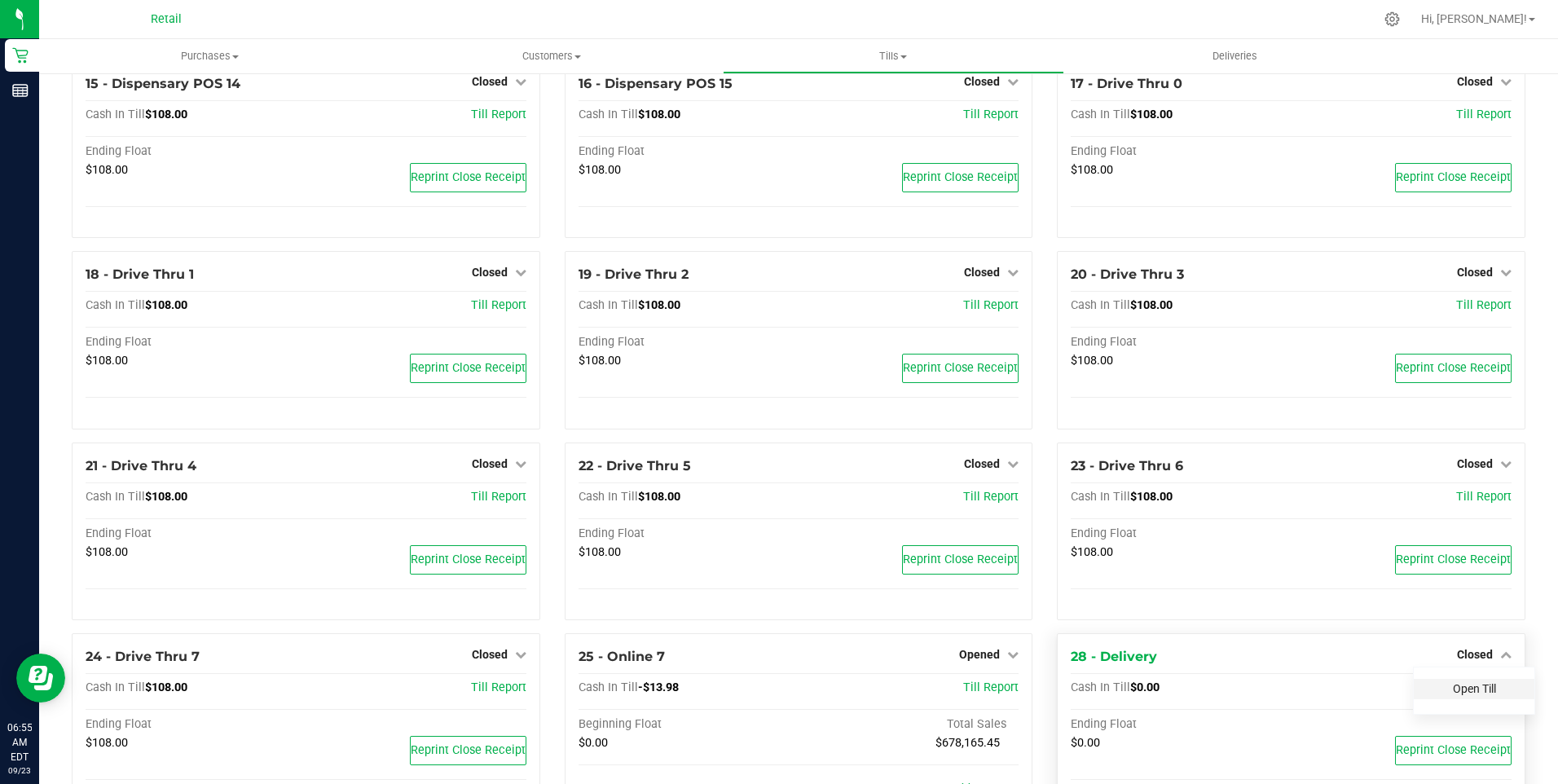
click at [782, 695] on link "Open Till" at bounding box center [1474, 688] width 43 height 13
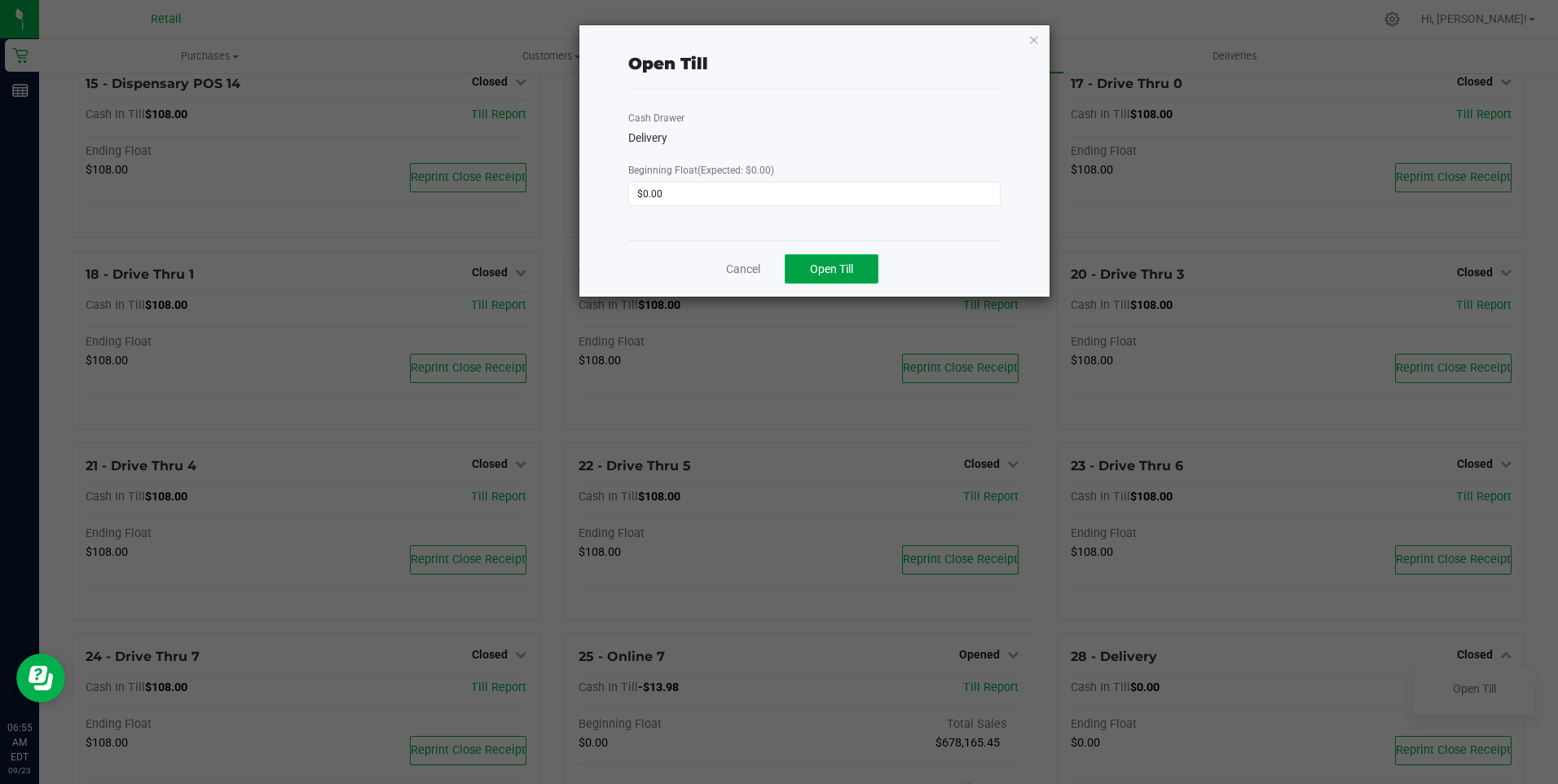
click at [782, 277] on button "Open Till" at bounding box center [831, 269] width 94 height 30
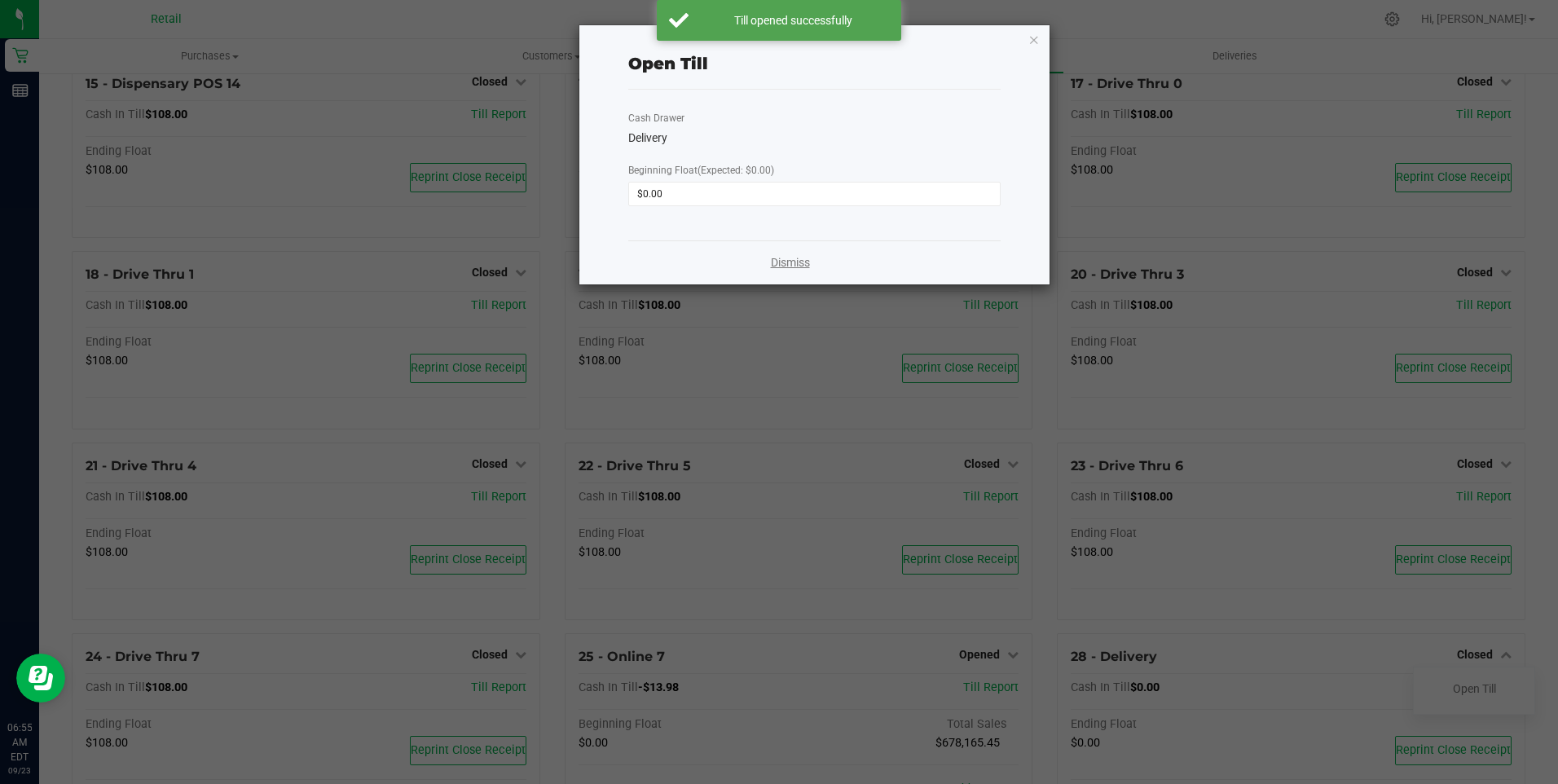
click at [782, 260] on link "Dismiss" at bounding box center [791, 263] width 39 height 17
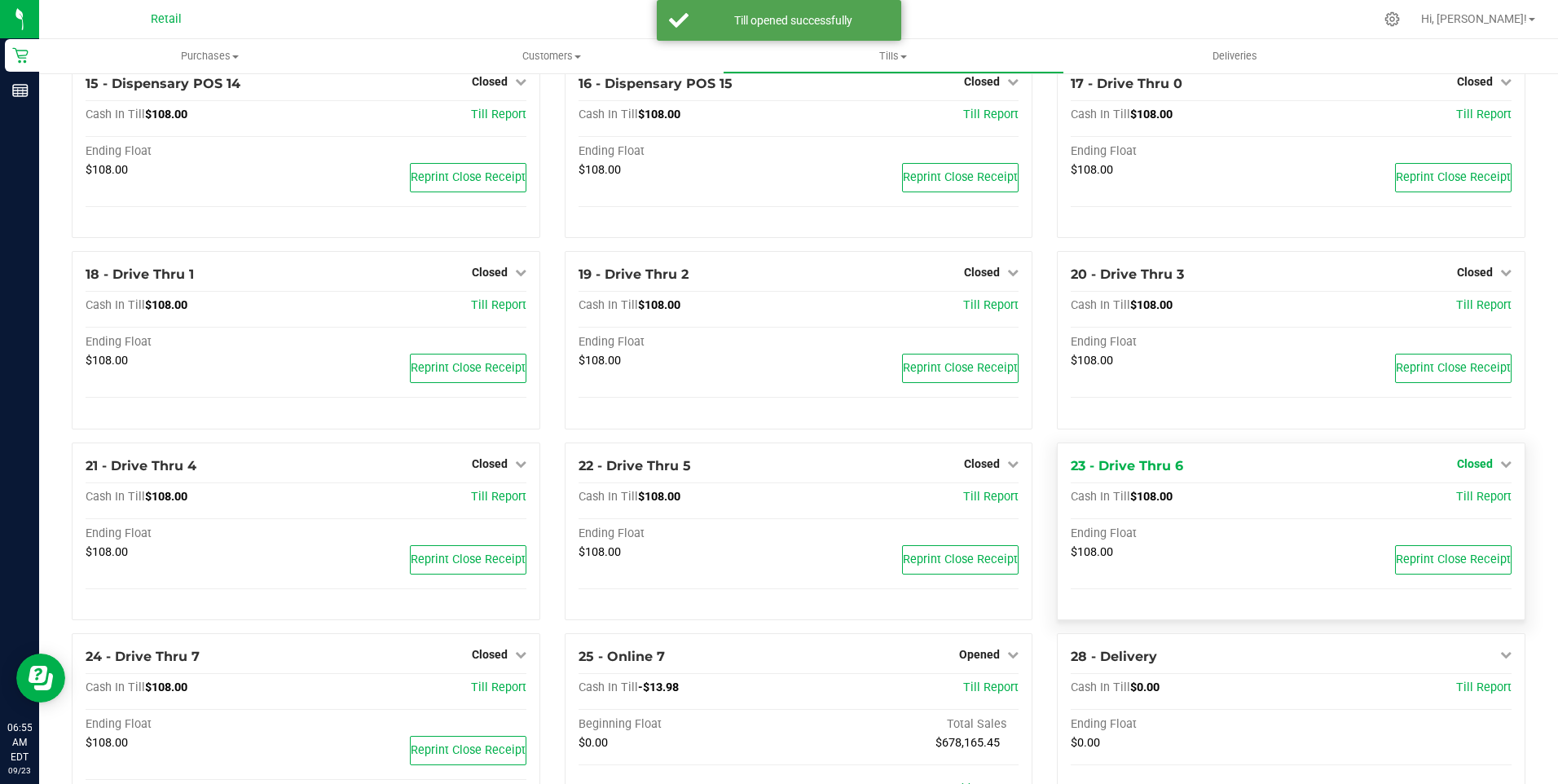
click at [782, 470] on span "Closed" at bounding box center [1474, 464] width 36 height 13
click at [782, 503] on link "Open Till" at bounding box center [1474, 497] width 43 height 13
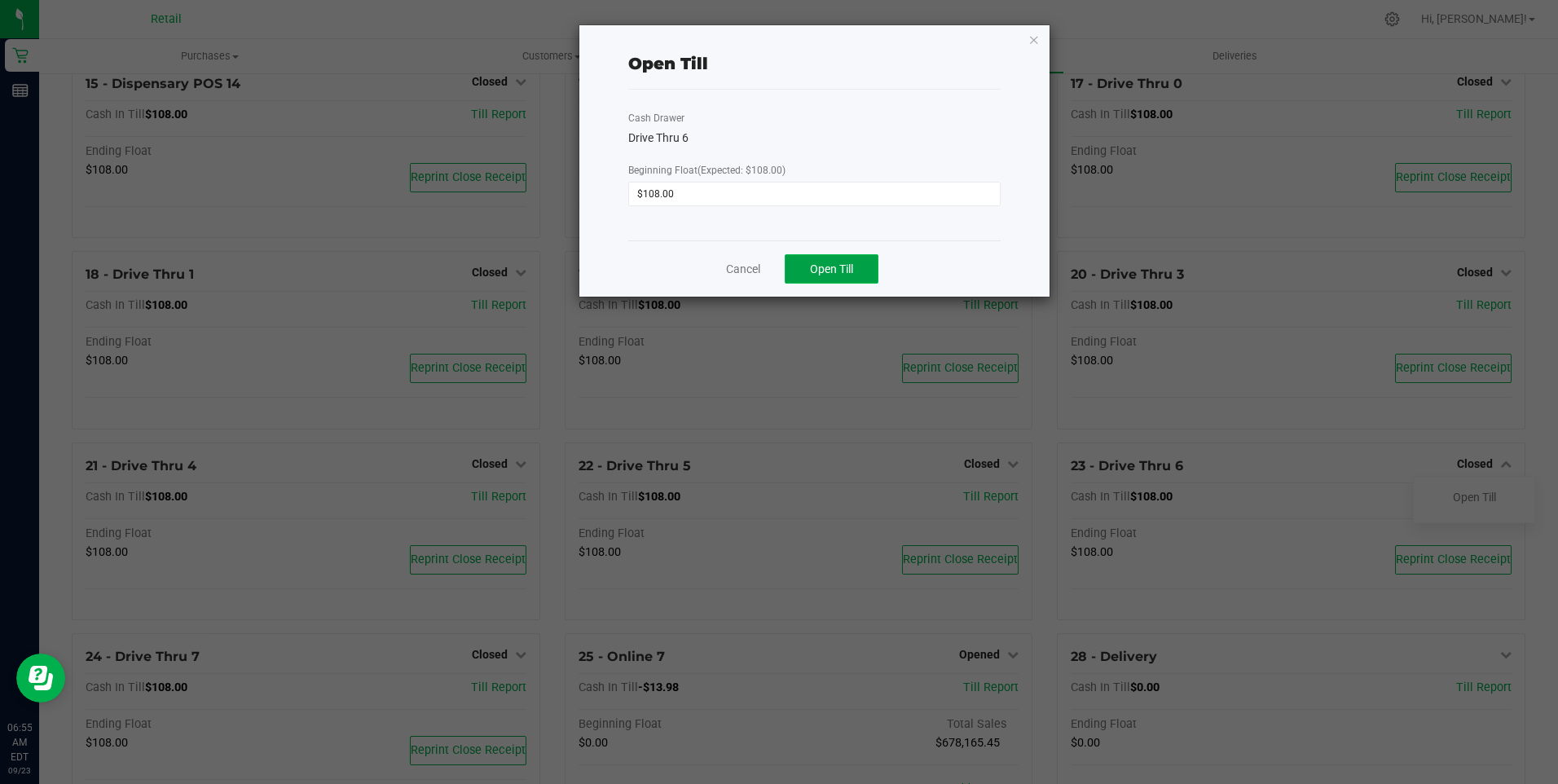
click at [782, 263] on span "Open Till" at bounding box center [831, 268] width 43 height 13
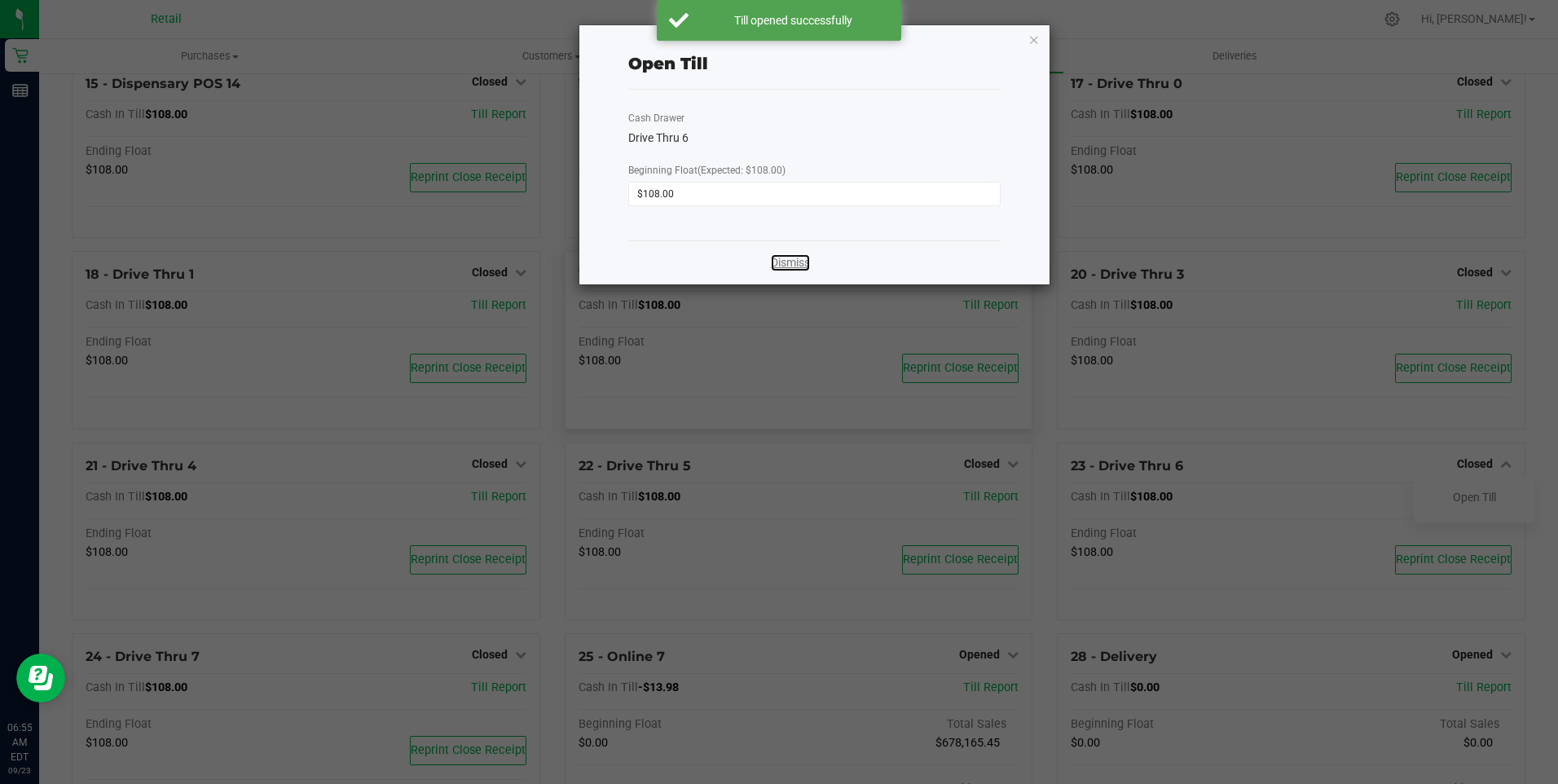
click at [782, 266] on link "Dismiss" at bounding box center [791, 263] width 39 height 17
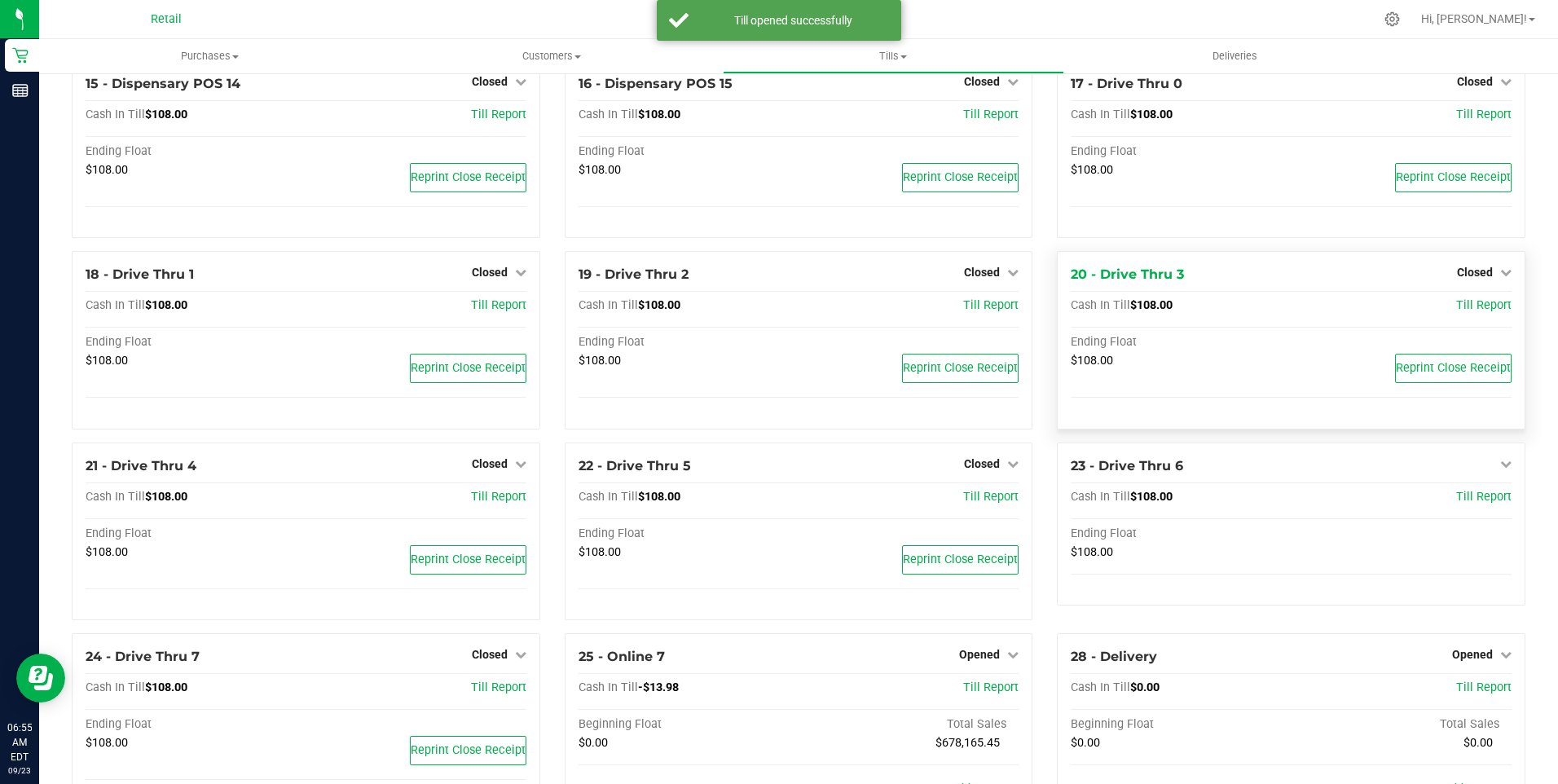
click at [782, 282] on div "Closed" at bounding box center [1484, 271] width 55 height 20
click at [782, 279] on span "Closed" at bounding box center [1474, 272] width 36 height 13
click at [782, 313] on link "Open Till" at bounding box center [1474, 307] width 43 height 13
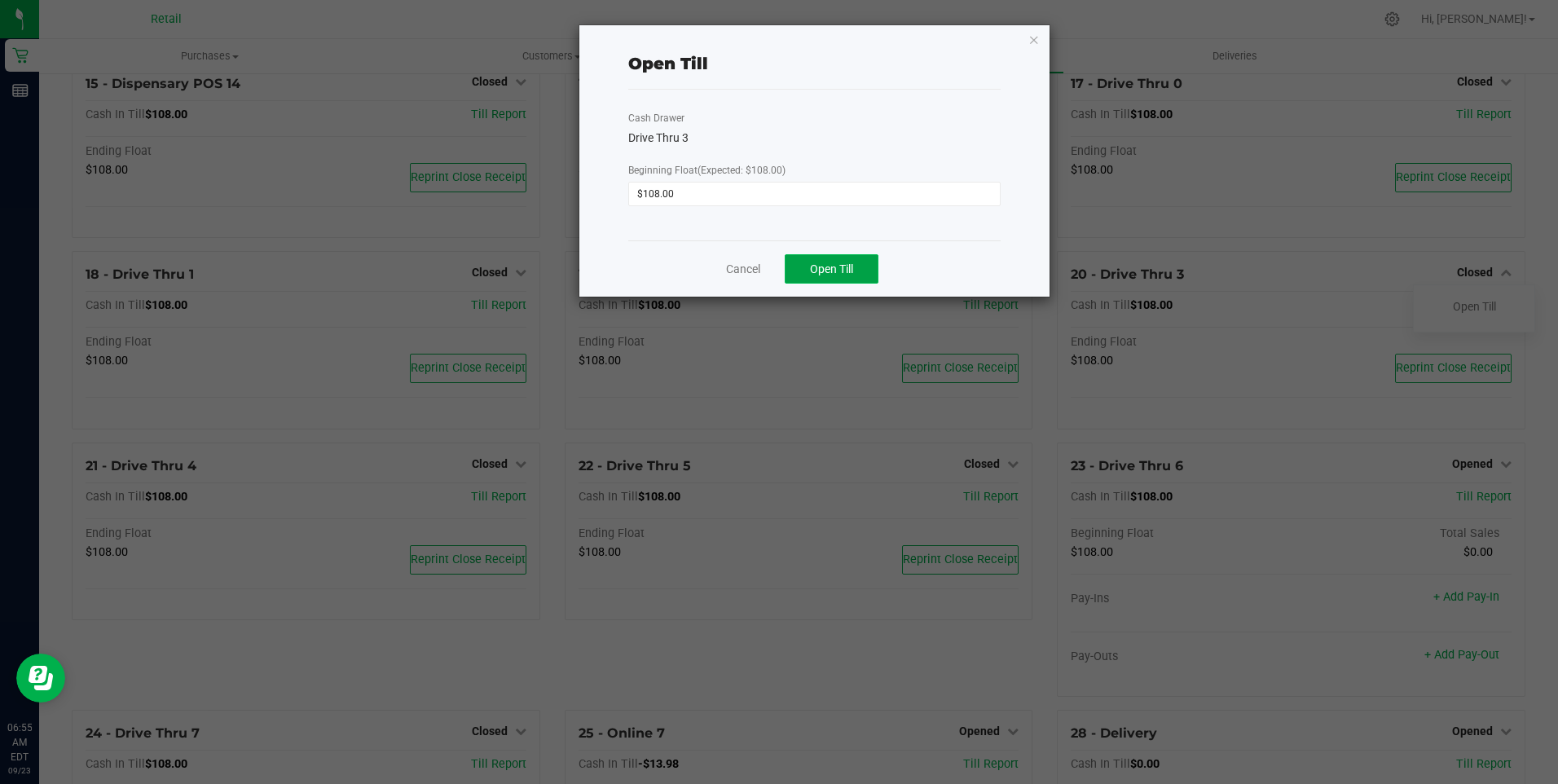
click at [782, 264] on span "Open Till" at bounding box center [831, 268] width 43 height 13
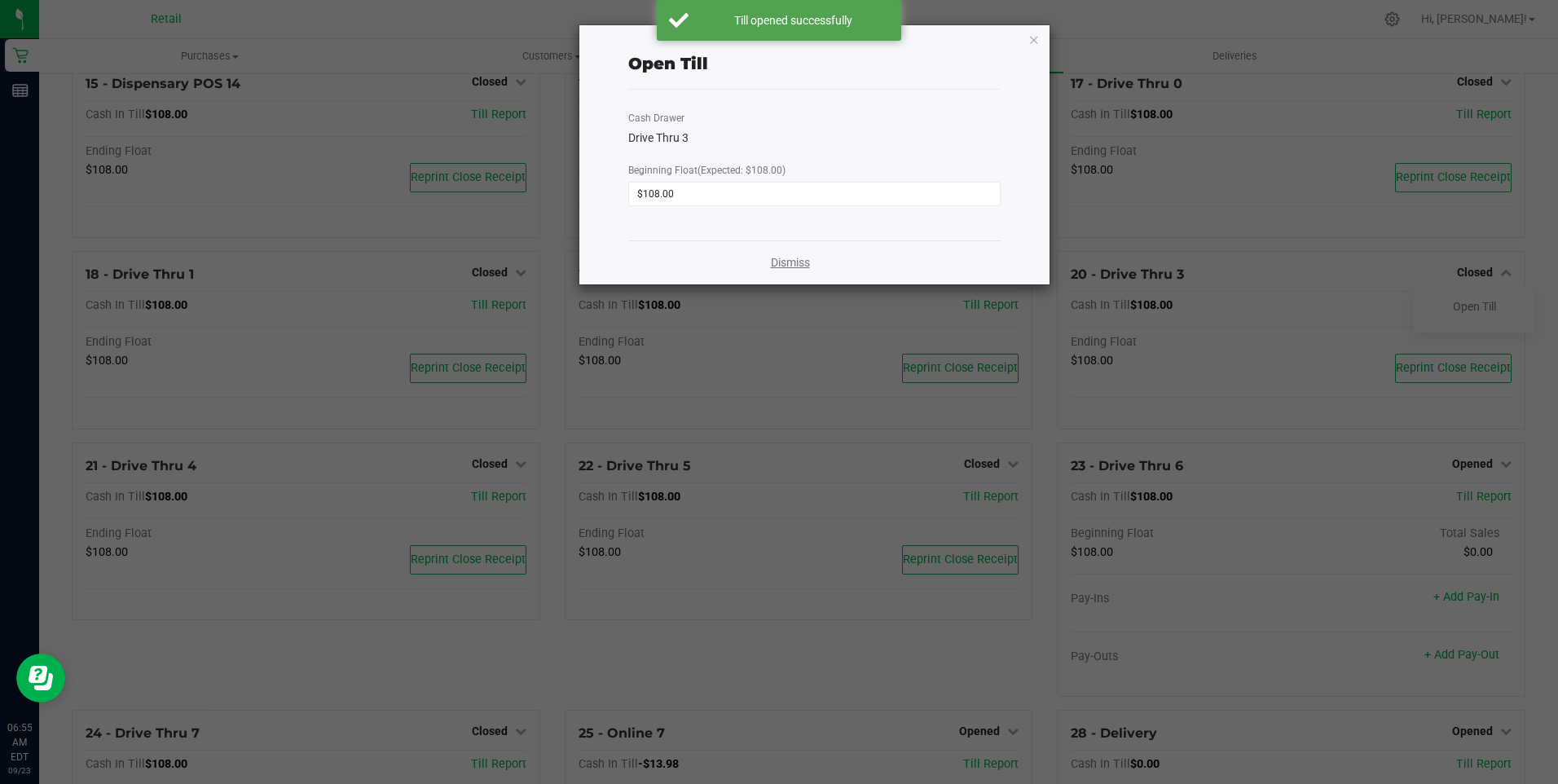
click at [782, 266] on link "Dismiss" at bounding box center [791, 263] width 39 height 17
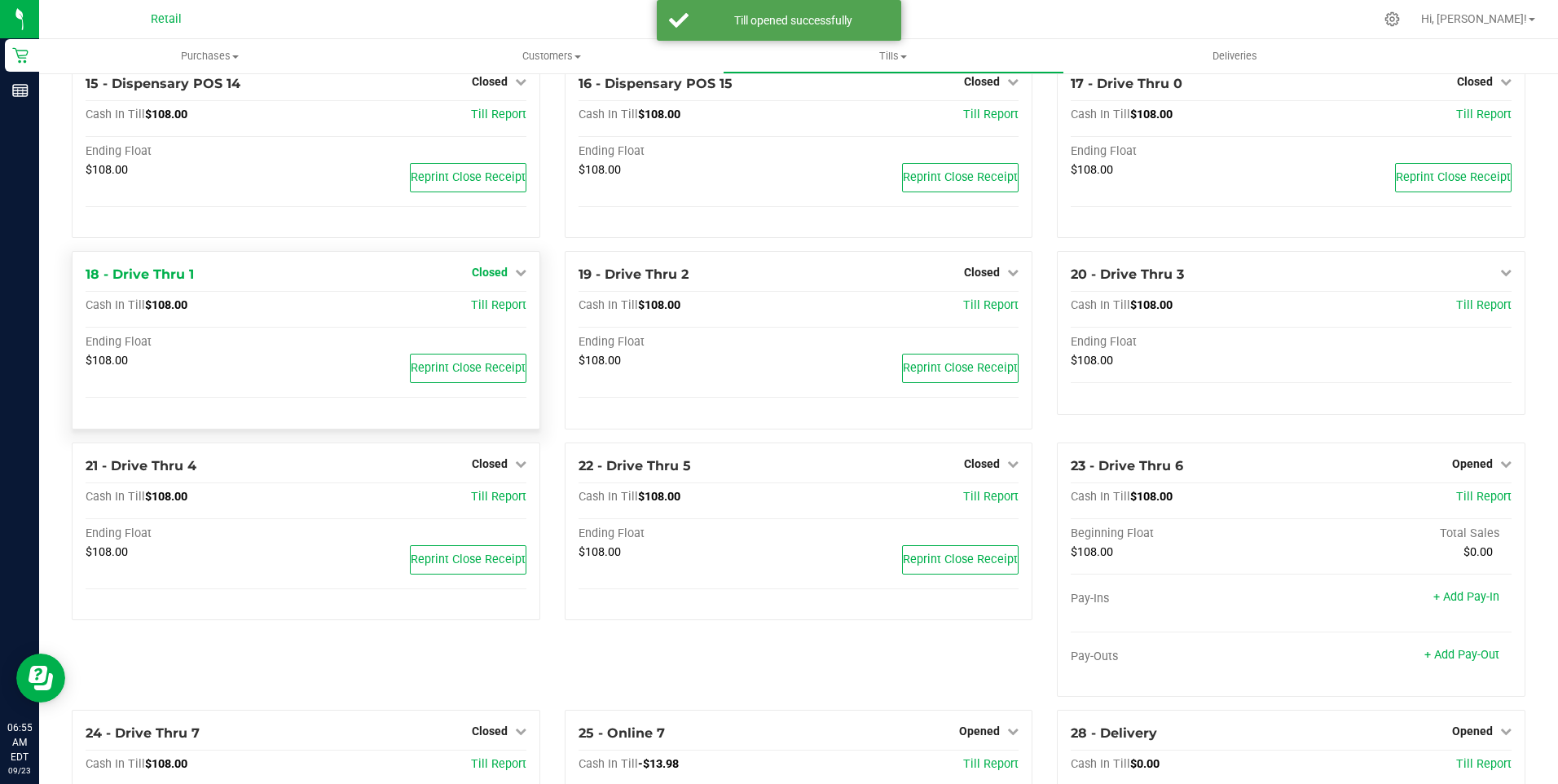
click at [488, 279] on span "Closed" at bounding box center [490, 272] width 36 height 13
click at [503, 313] on link "Open Till" at bounding box center [490, 307] width 43 height 13
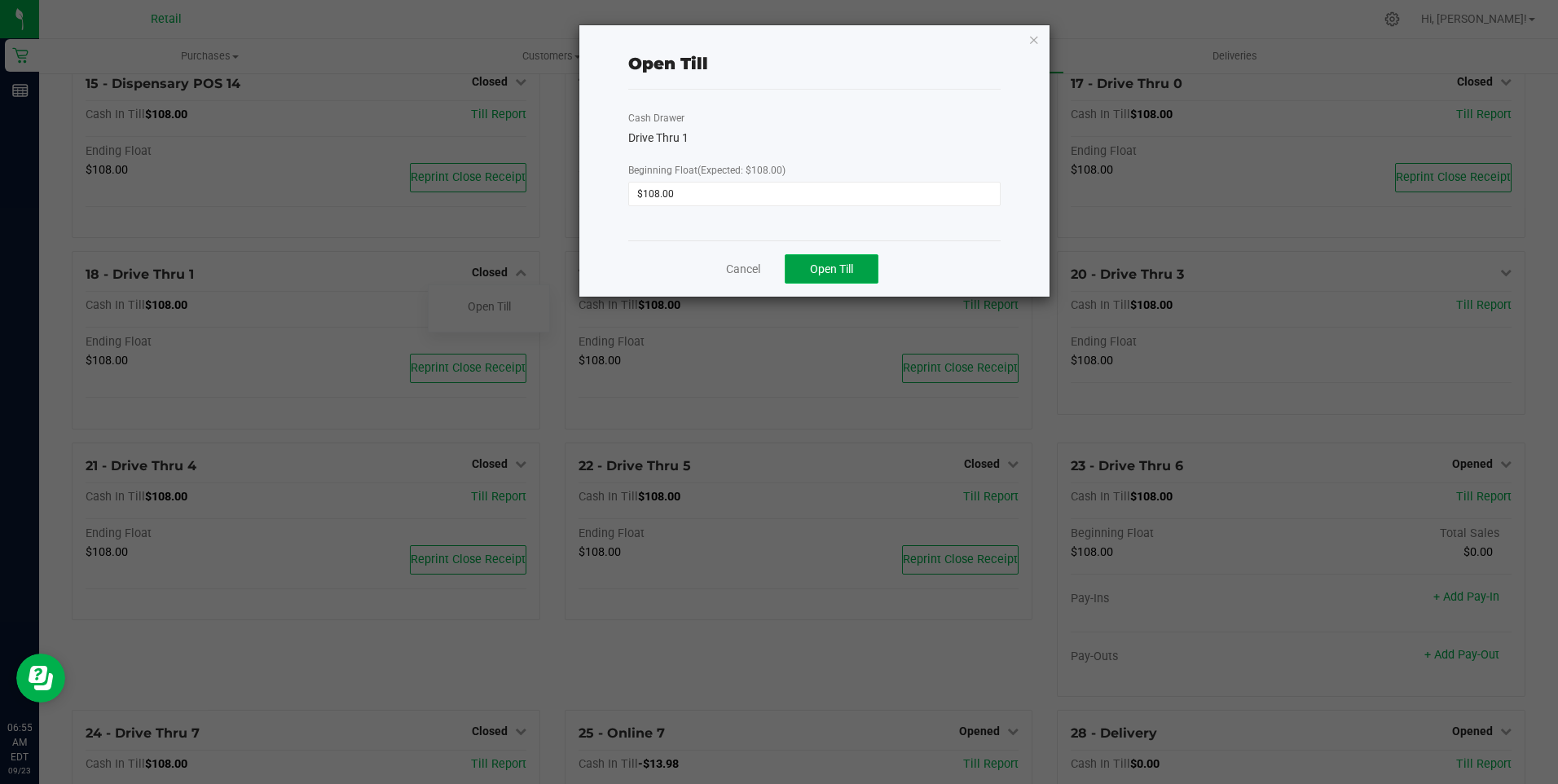
click at [782, 270] on span "Open Till" at bounding box center [831, 268] width 43 height 13
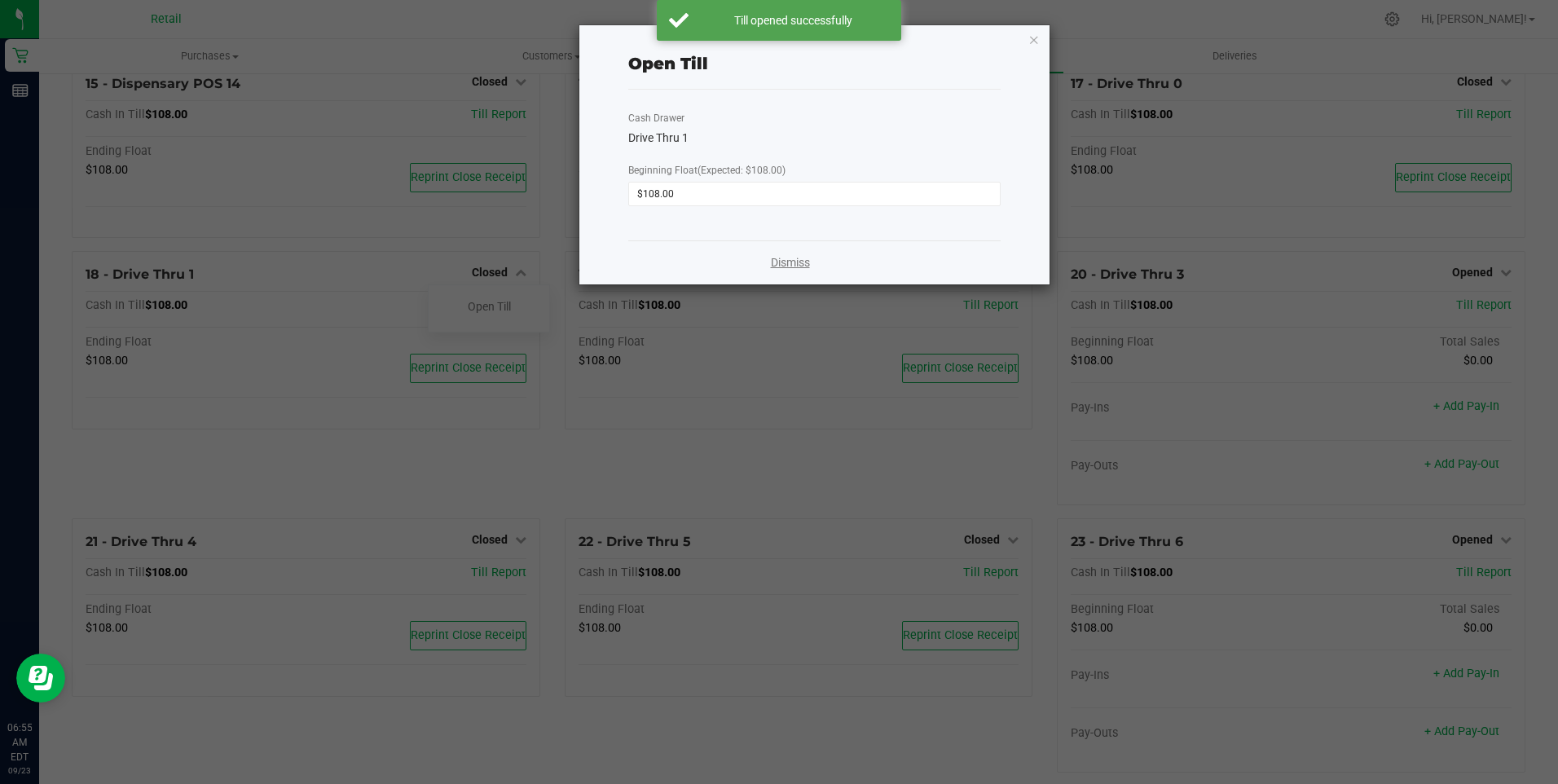
click at [782, 264] on link "Dismiss" at bounding box center [791, 263] width 39 height 17
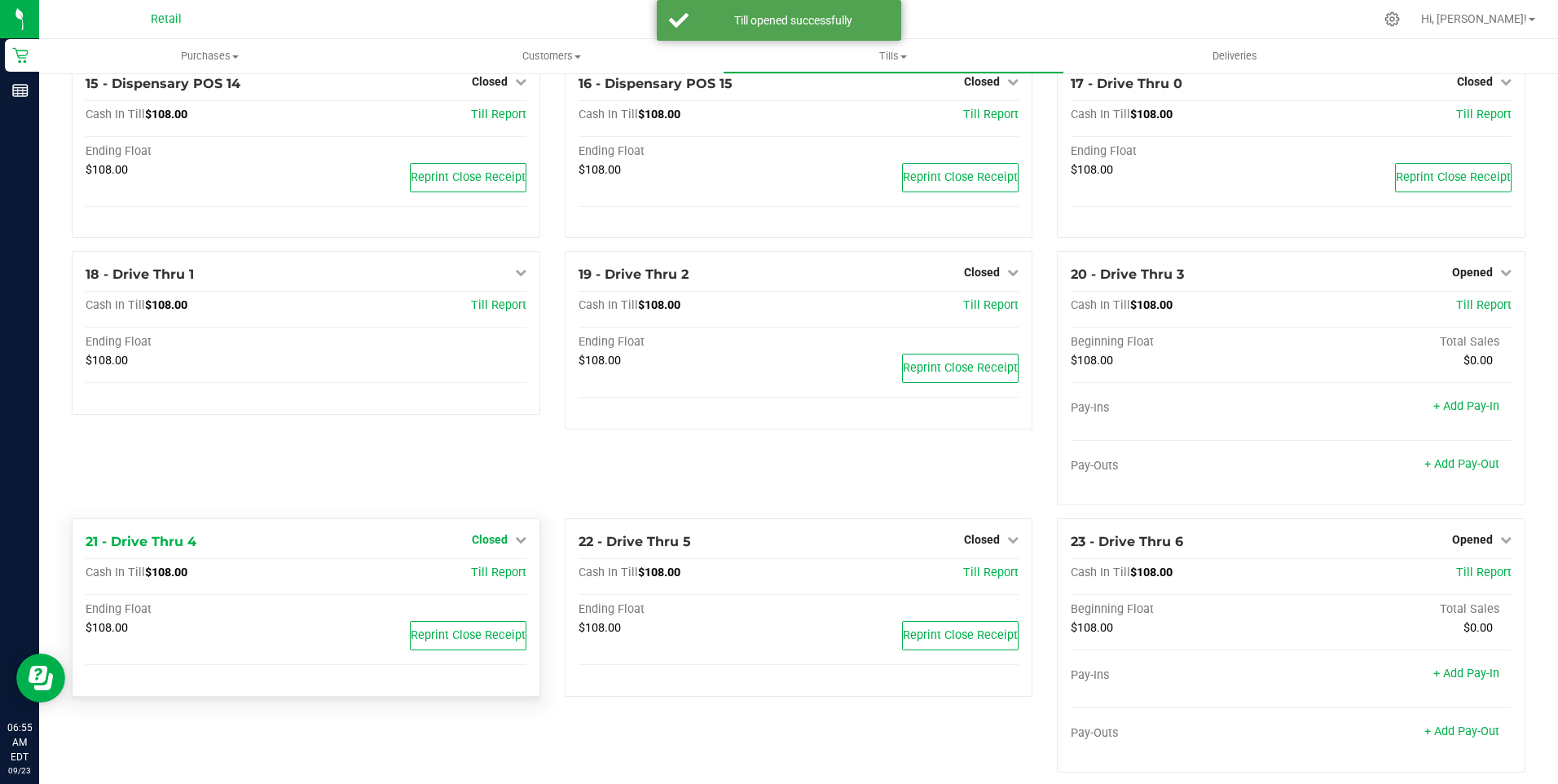
click at [499, 546] on span "Closed" at bounding box center [490, 540] width 36 height 13
click at [493, 581] on link "Open Till" at bounding box center [490, 574] width 43 height 13
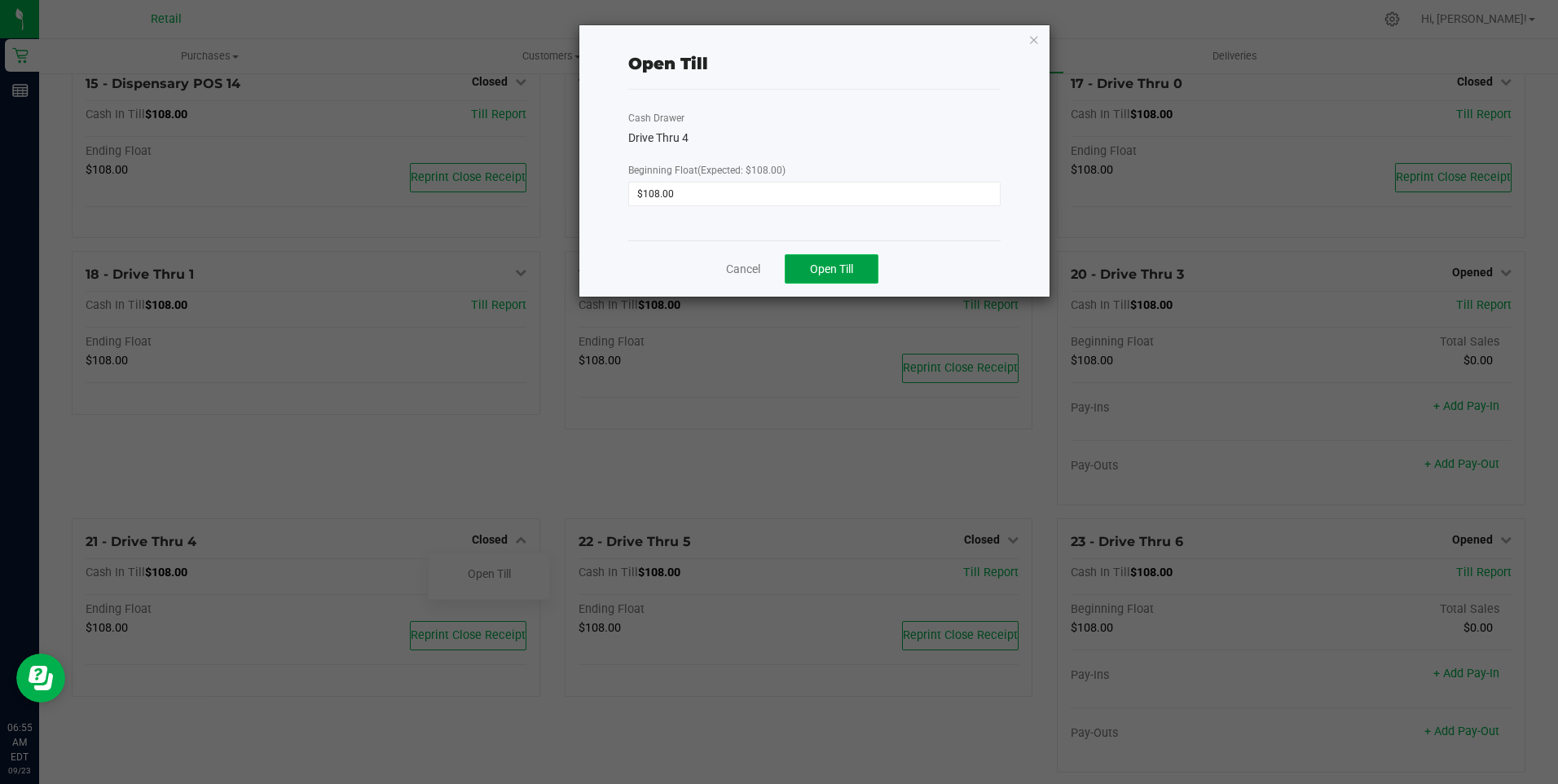
click at [782, 268] on span "Open Till" at bounding box center [831, 268] width 43 height 13
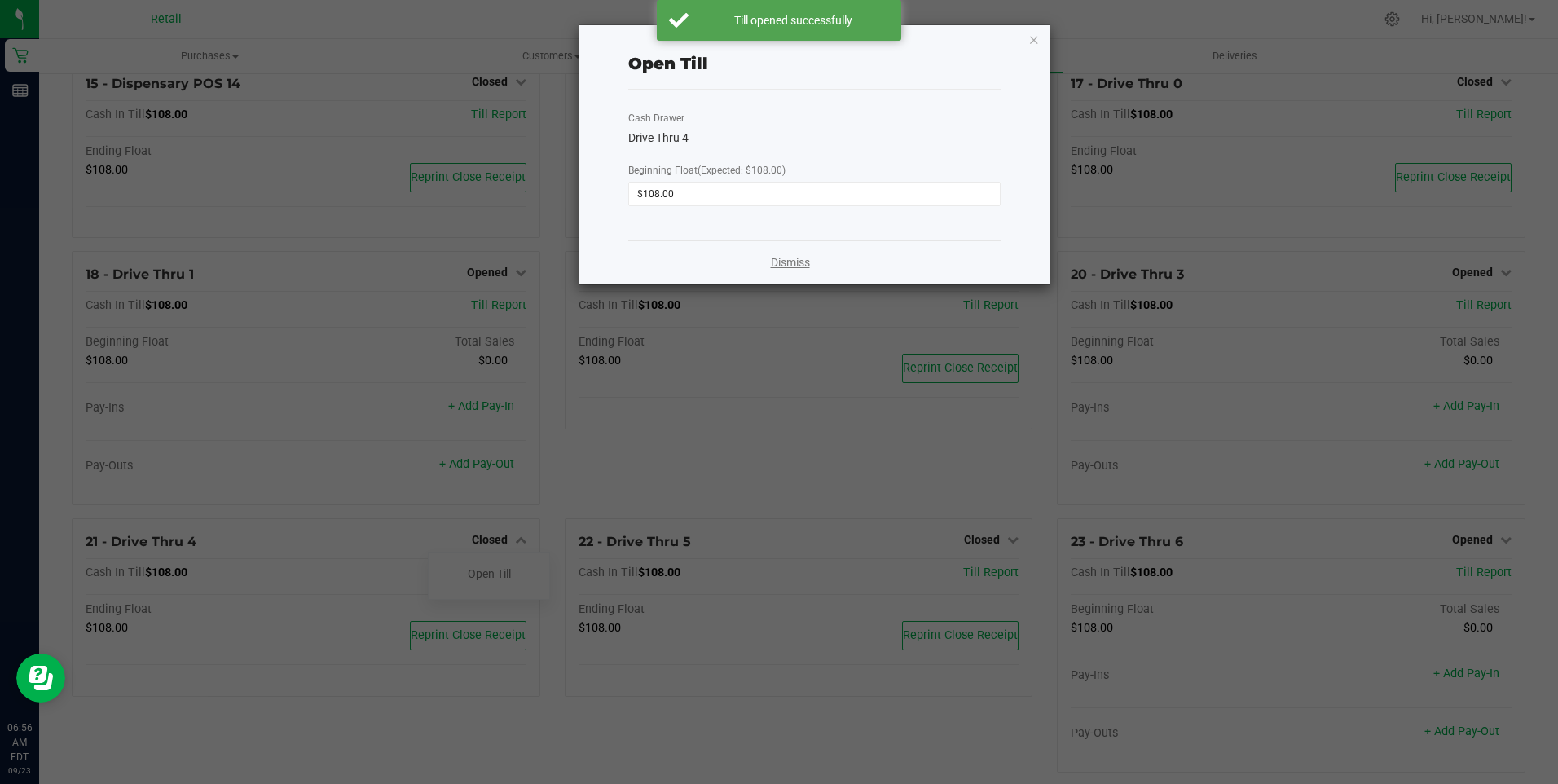
click at [782, 261] on link "Dismiss" at bounding box center [791, 263] width 39 height 17
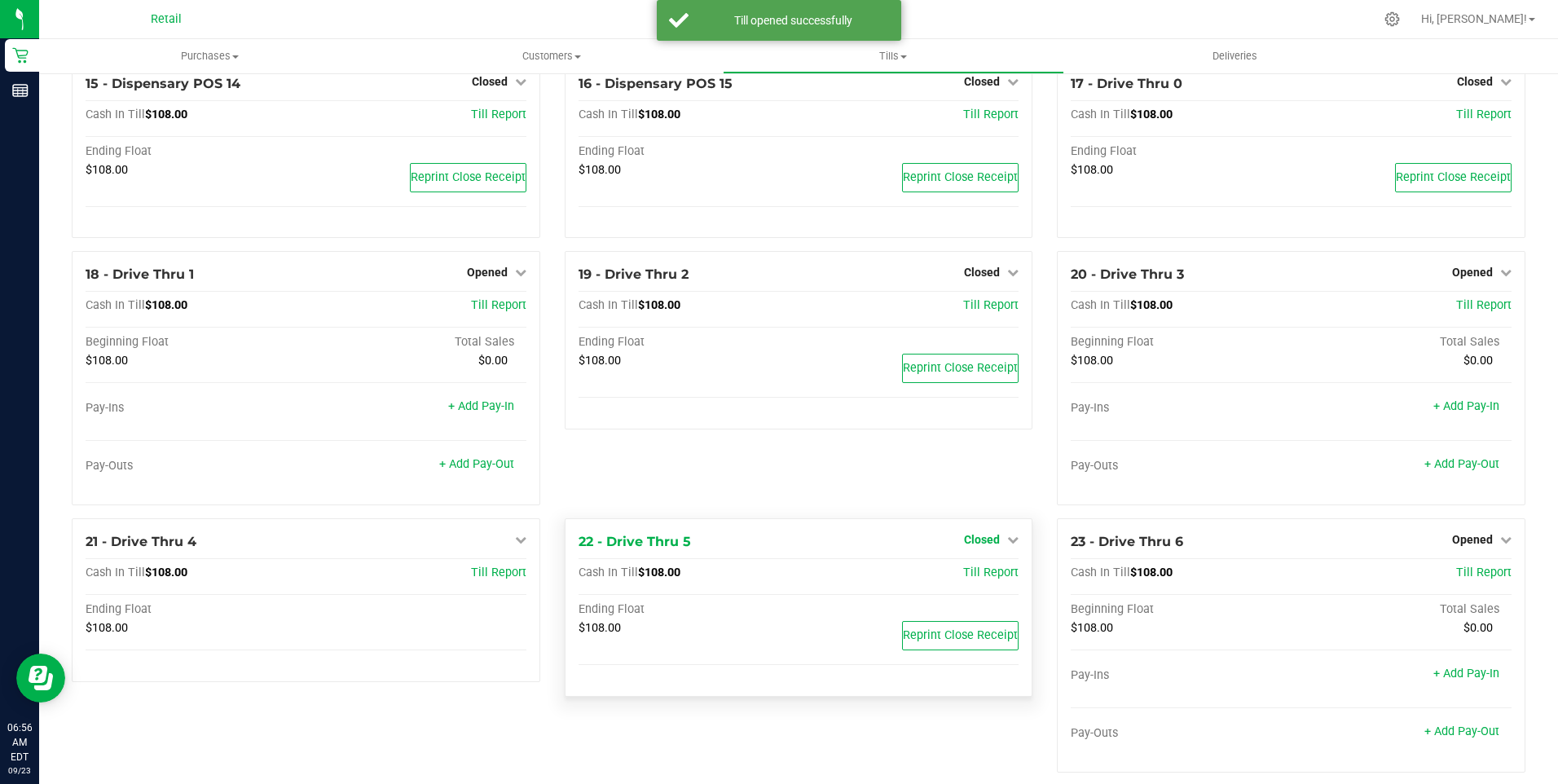
click at [782, 546] on span "Closed" at bounding box center [982, 540] width 36 height 13
click at [782, 581] on link "Open Till" at bounding box center [981, 574] width 43 height 13
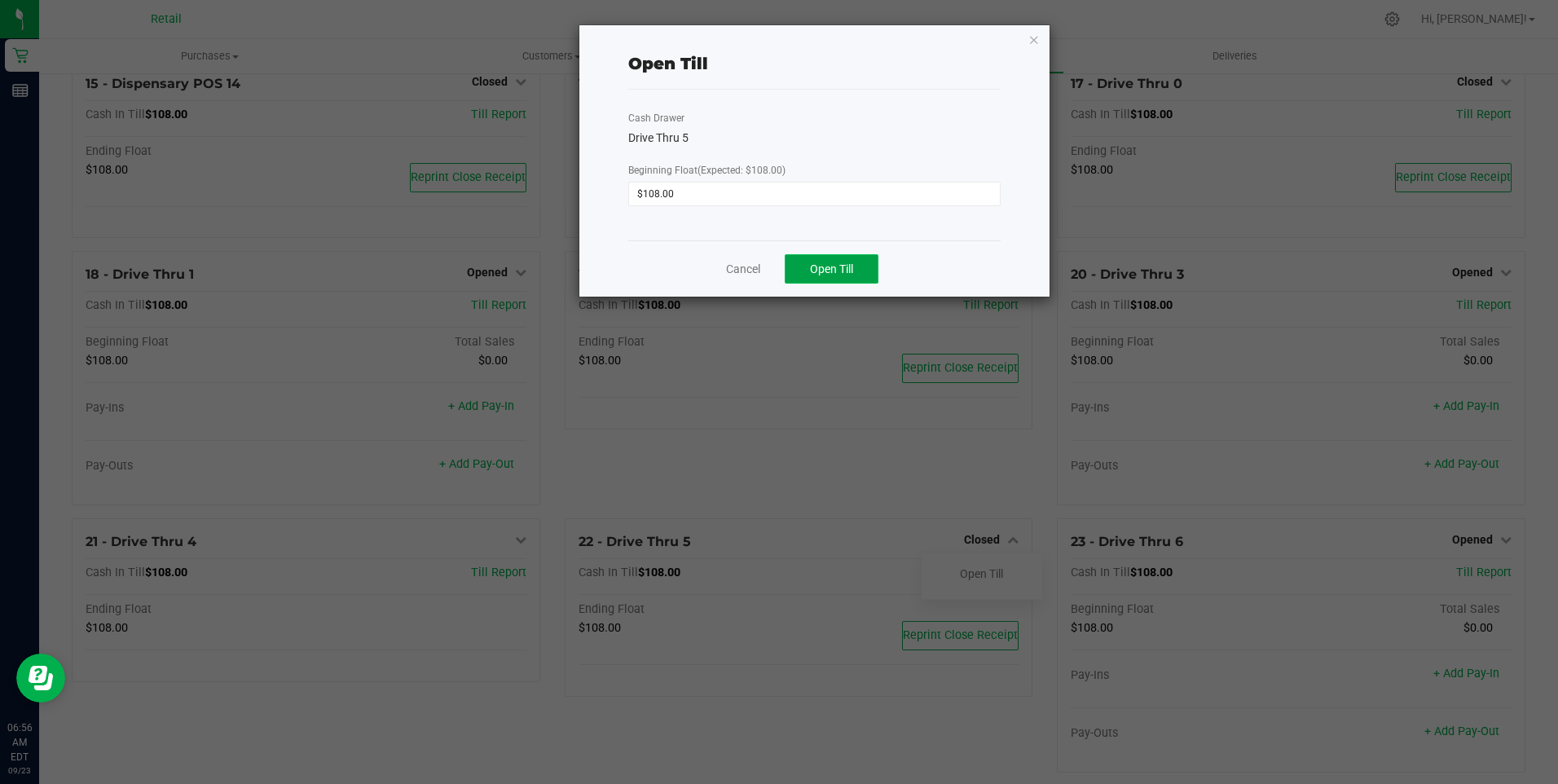
drag, startPoint x: 834, startPoint y: 268, endPoint x: 846, endPoint y: 258, distance: 15.6
click at [782, 259] on button "Open Till" at bounding box center [831, 269] width 94 height 30
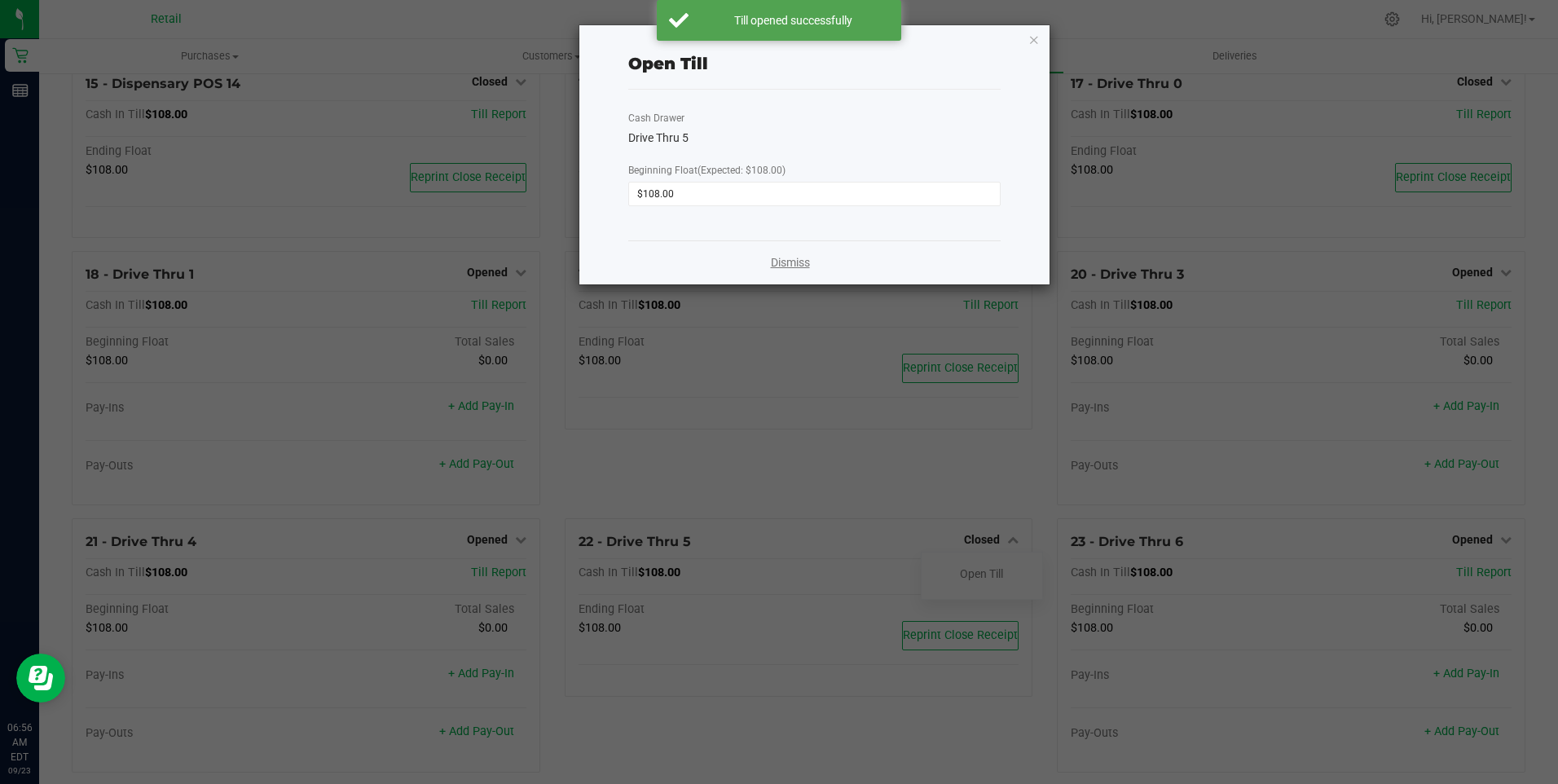
click at [782, 265] on link "Dismiss" at bounding box center [791, 263] width 39 height 17
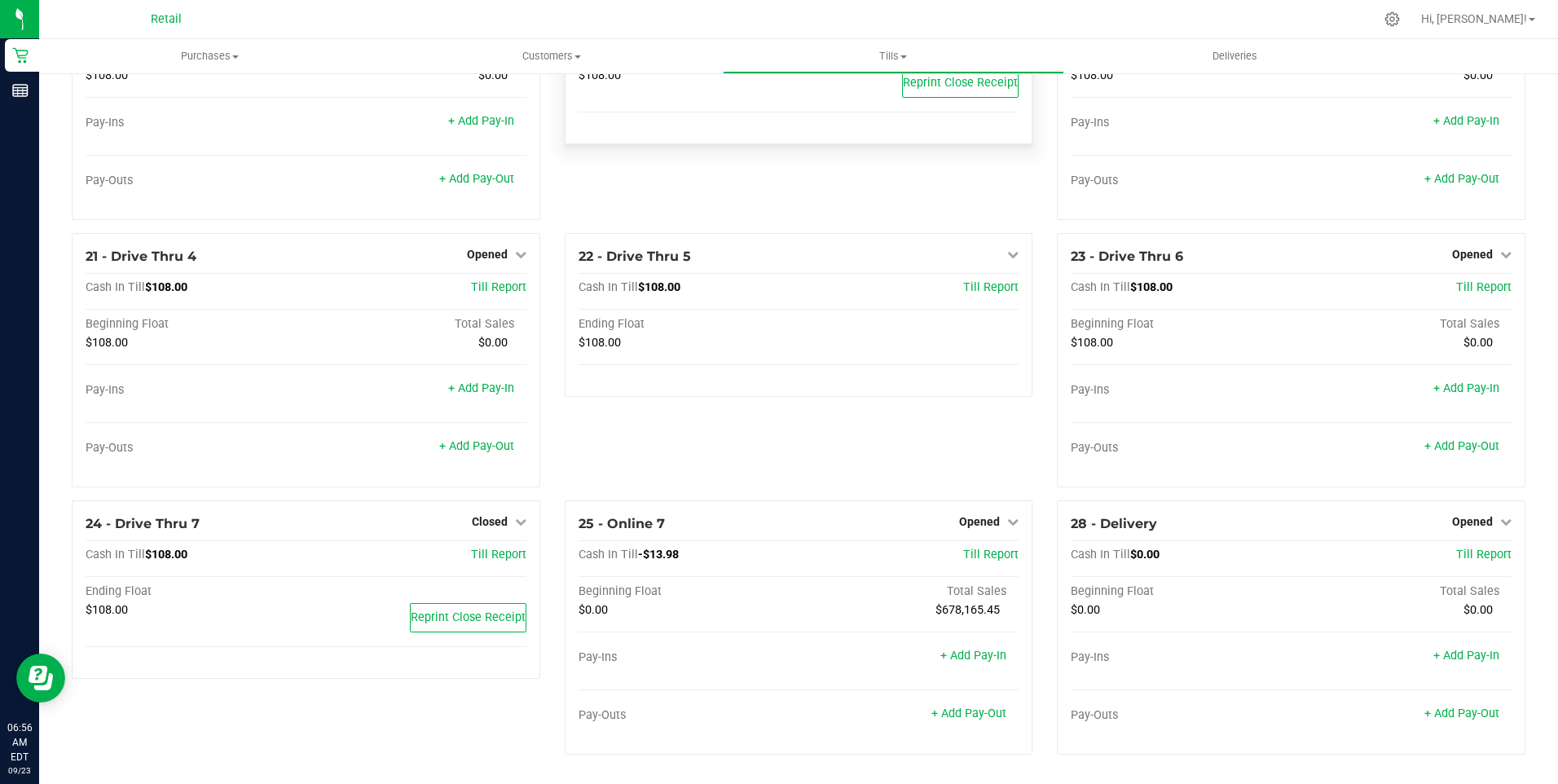
scroll to position [1516, 0]
click at [485, 523] on span "Closed" at bounding box center [490, 521] width 36 height 13
click at [501, 558] on link "Open Till" at bounding box center [490, 555] width 43 height 13
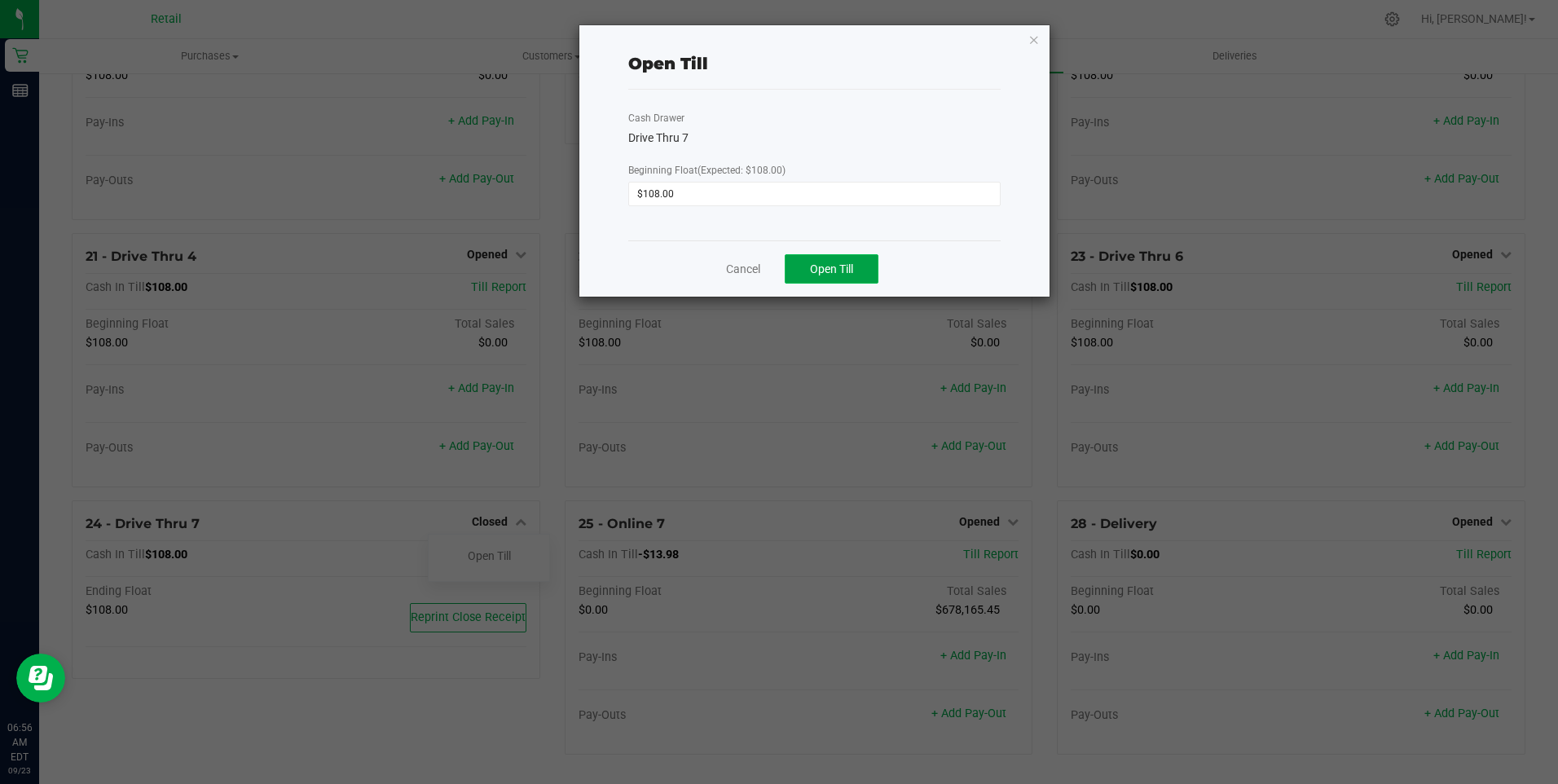
click at [782, 275] on span "Open Till" at bounding box center [831, 268] width 43 height 13
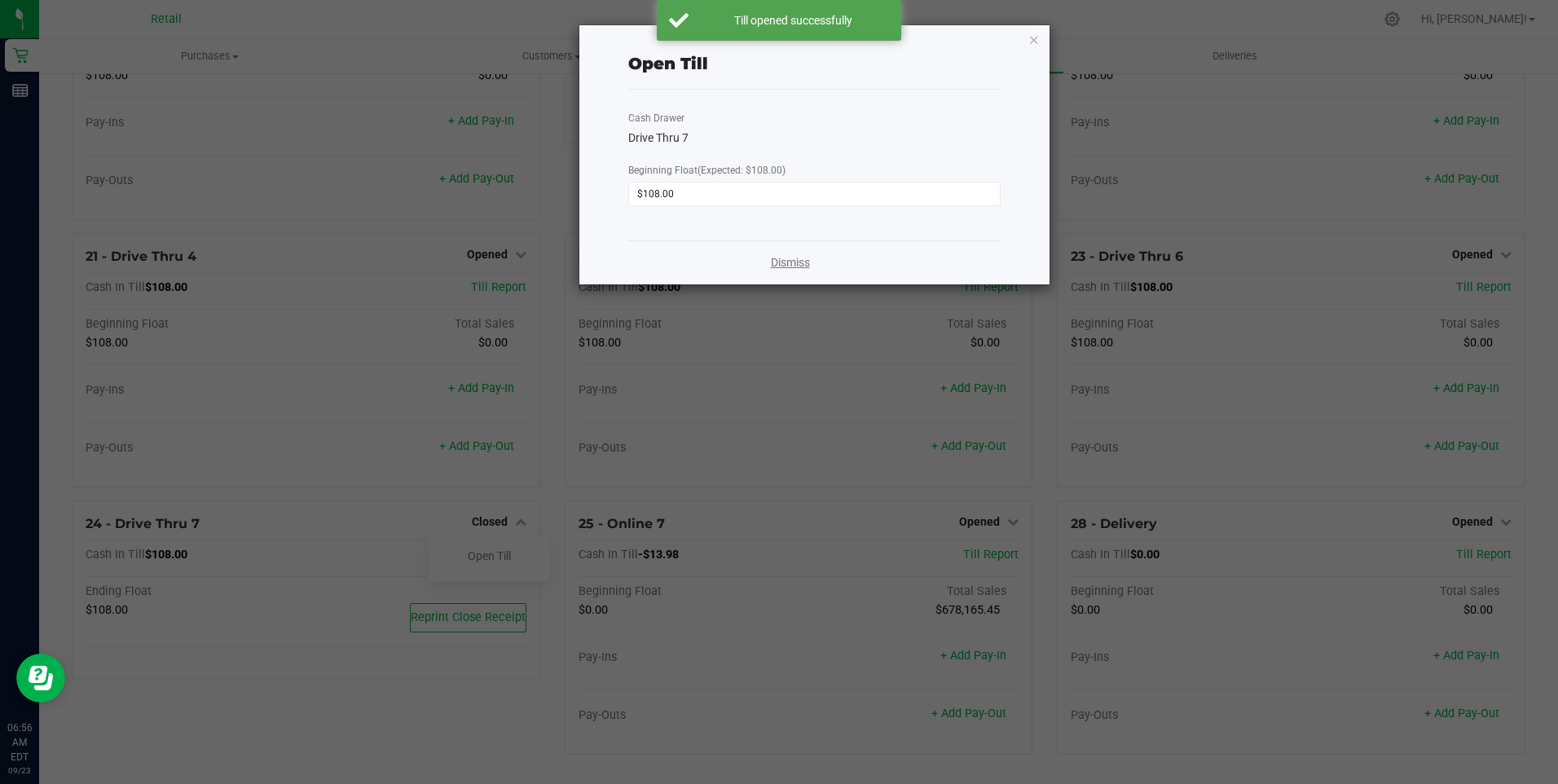
click at [782, 263] on link "Dismiss" at bounding box center [791, 263] width 39 height 17
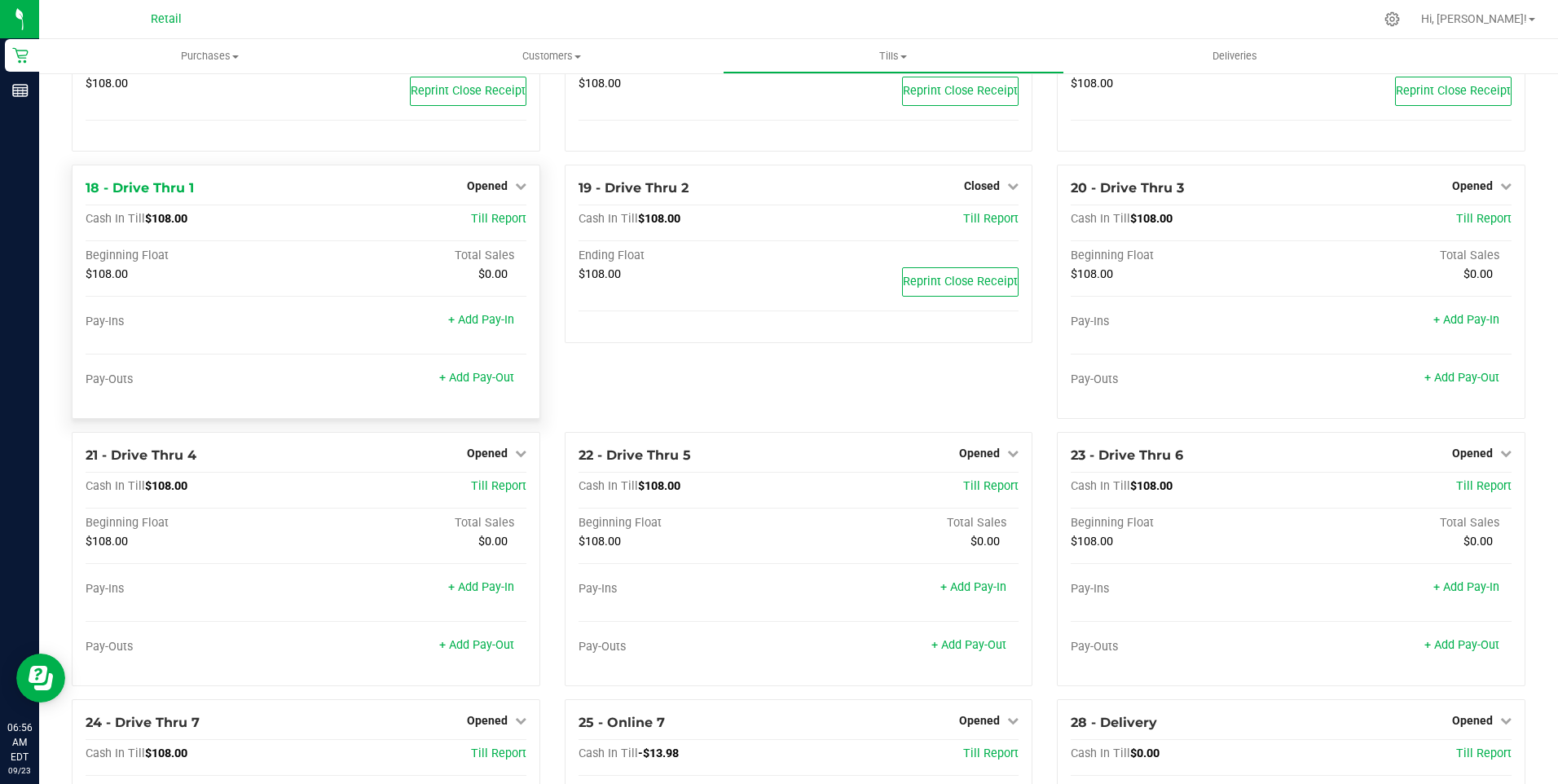
scroll to position [1271, 0]
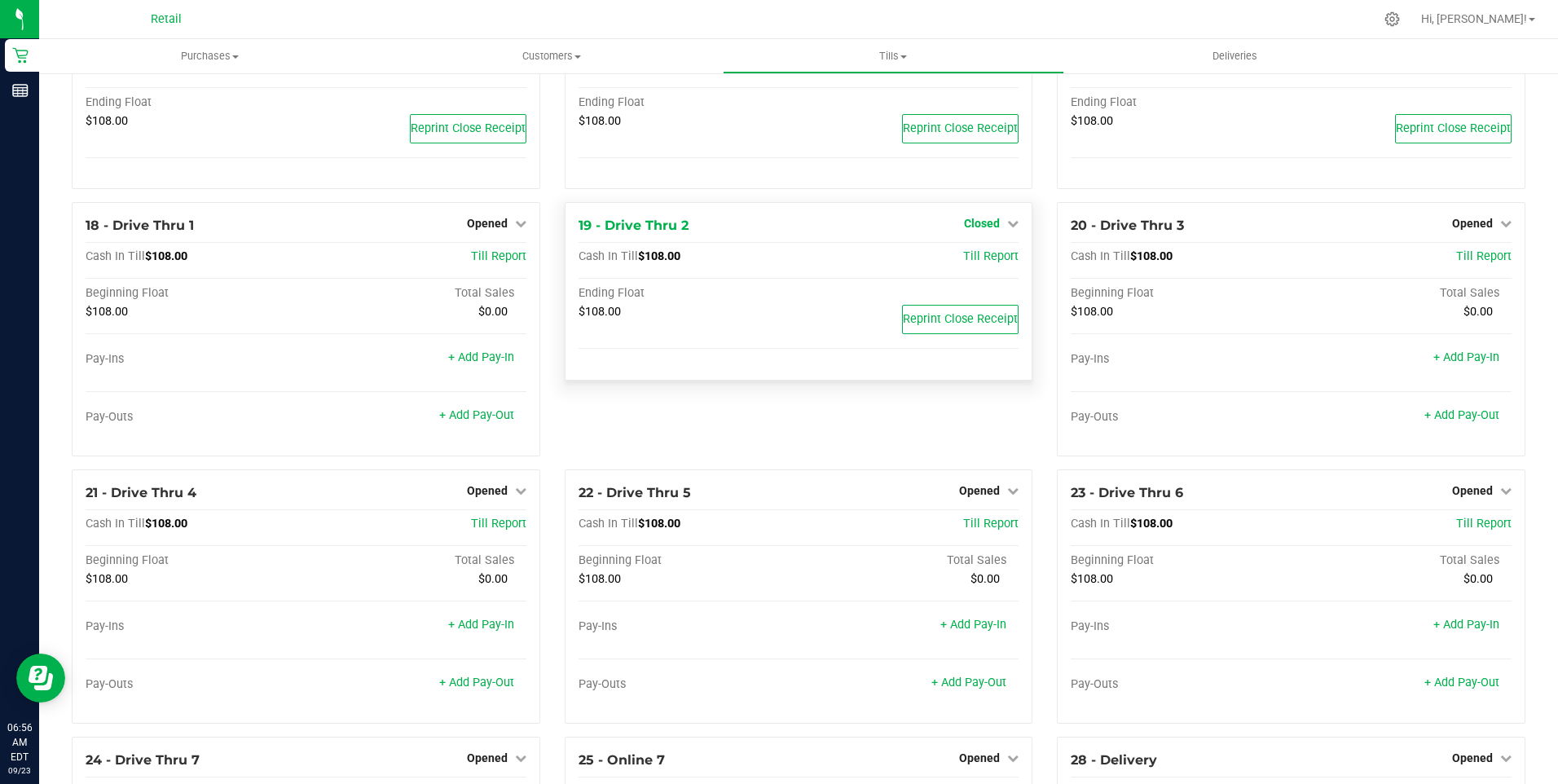
click at [782, 229] on span "Closed" at bounding box center [982, 223] width 36 height 13
click at [782, 274] on div "Open Till" at bounding box center [982, 260] width 123 height 48
click at [782, 264] on link "Open Till" at bounding box center [981, 257] width 43 height 13
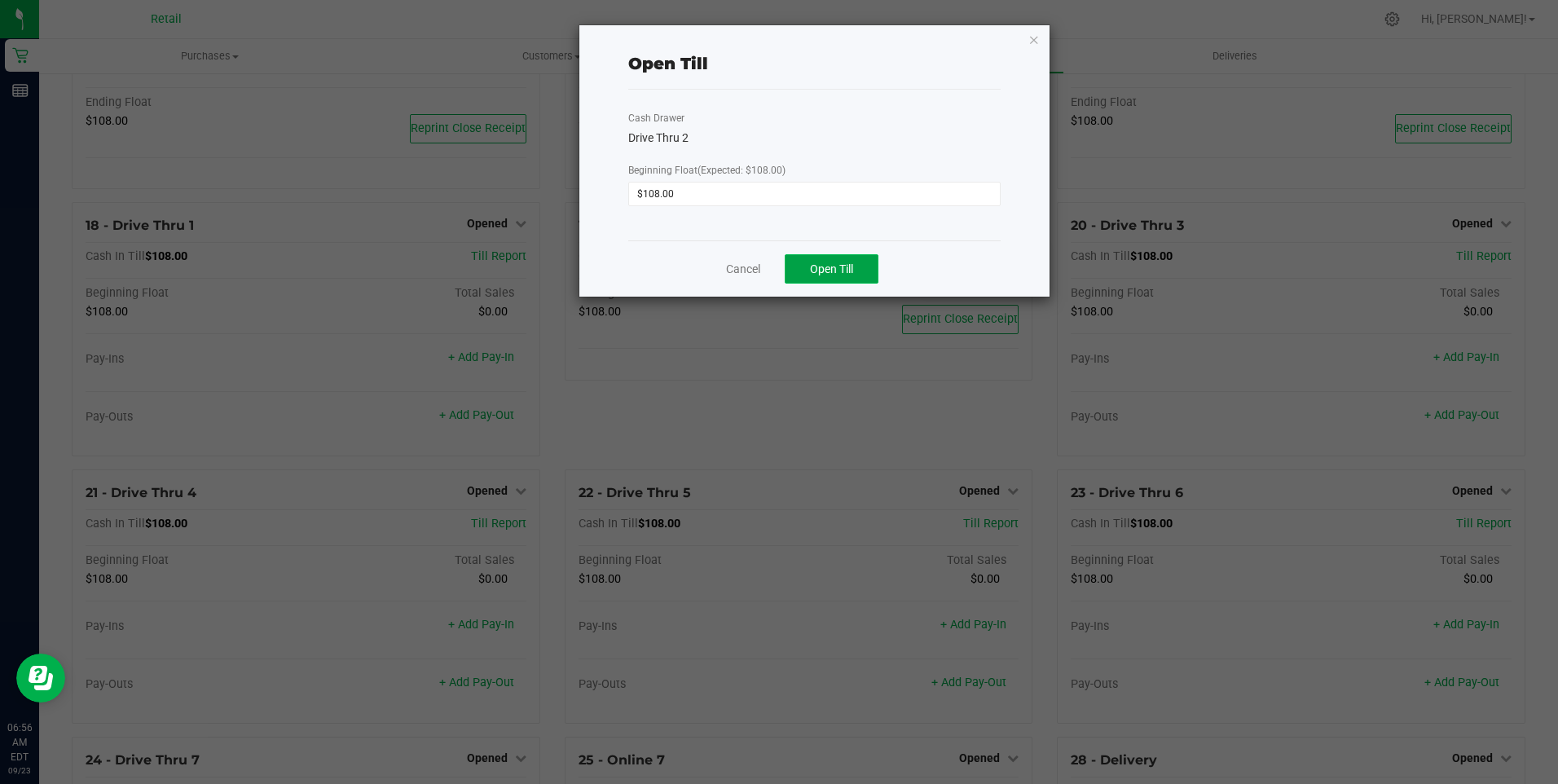
click at [782, 263] on button "Open Till" at bounding box center [831, 269] width 94 height 30
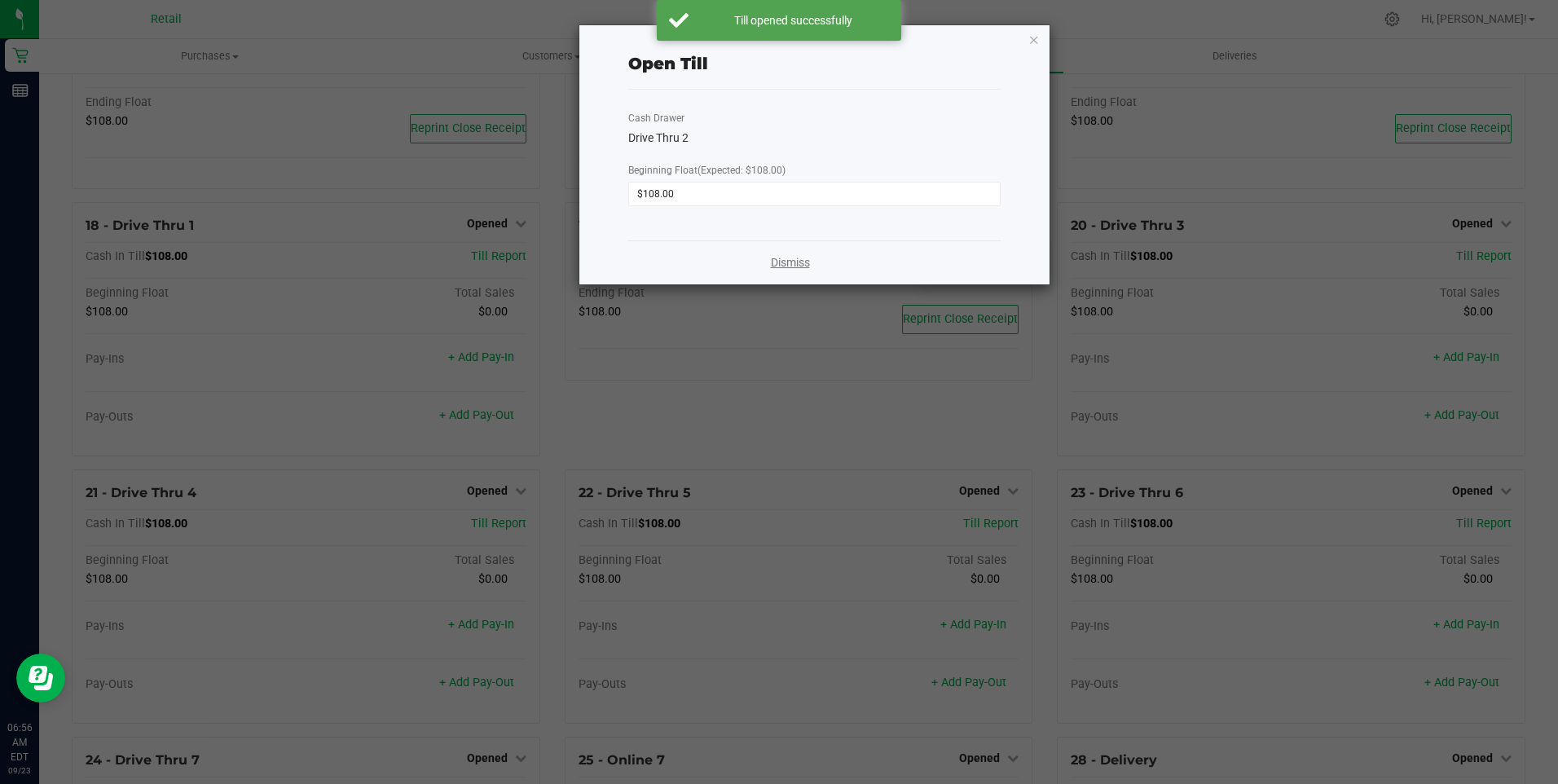
click at [782, 258] on link "Dismiss" at bounding box center [791, 263] width 39 height 17
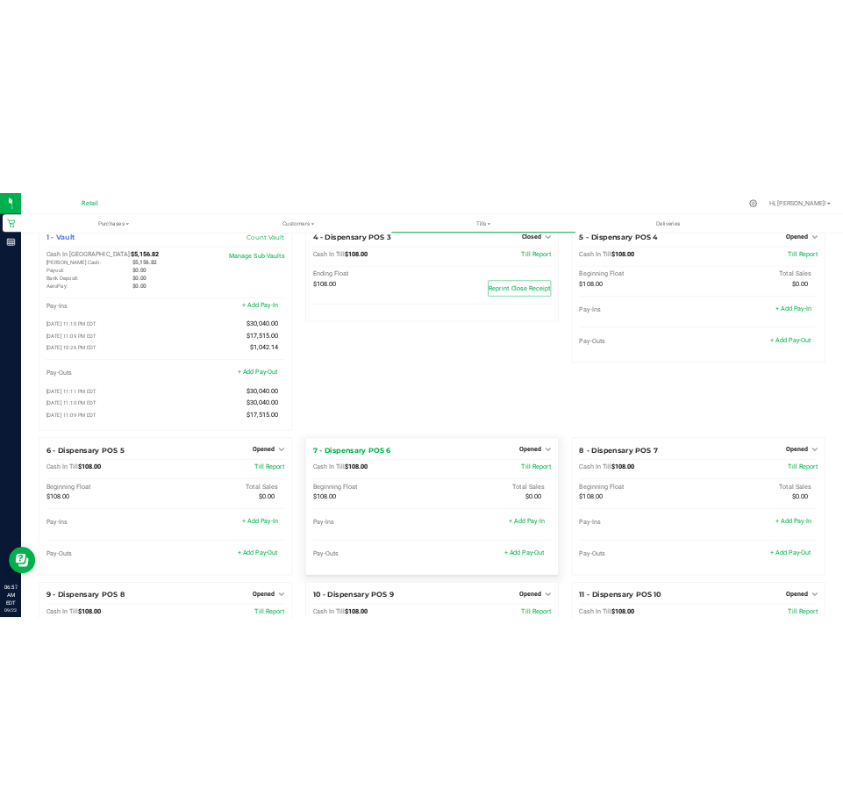
scroll to position [0, 0]
